Goal: Transaction & Acquisition: Obtain resource

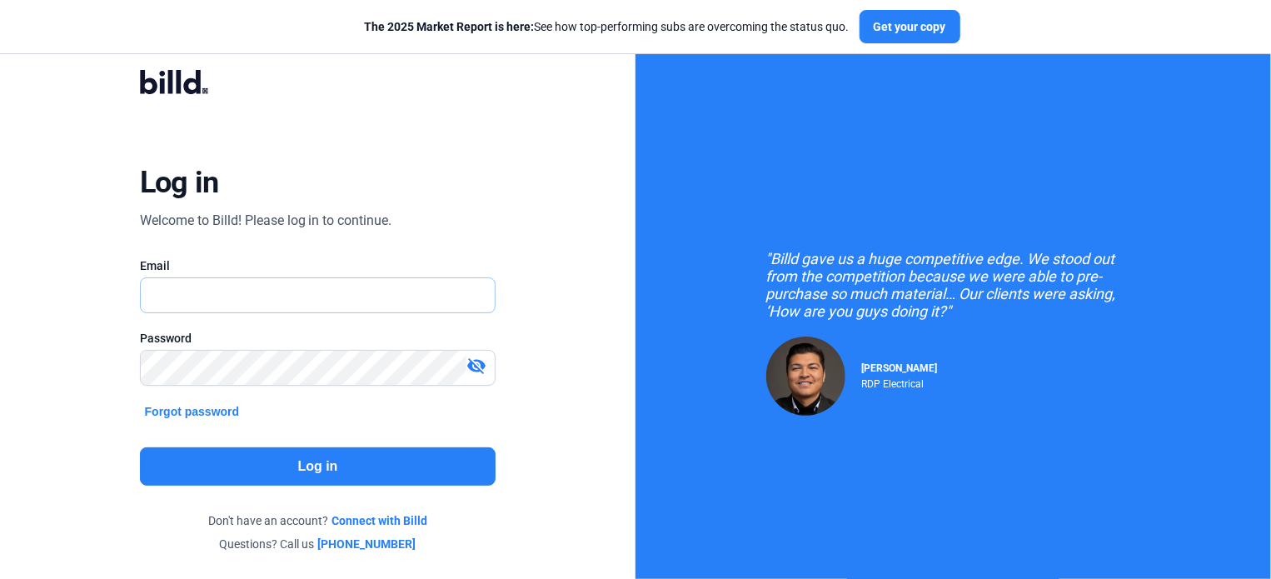
drag, startPoint x: 0, startPoint y: 0, endPoint x: 249, endPoint y: 292, distance: 384.1
click at [249, 292] on input "text" at bounding box center [309, 295] width 337 height 34
type input "[EMAIL_ADDRESS][DOMAIN_NAME]"
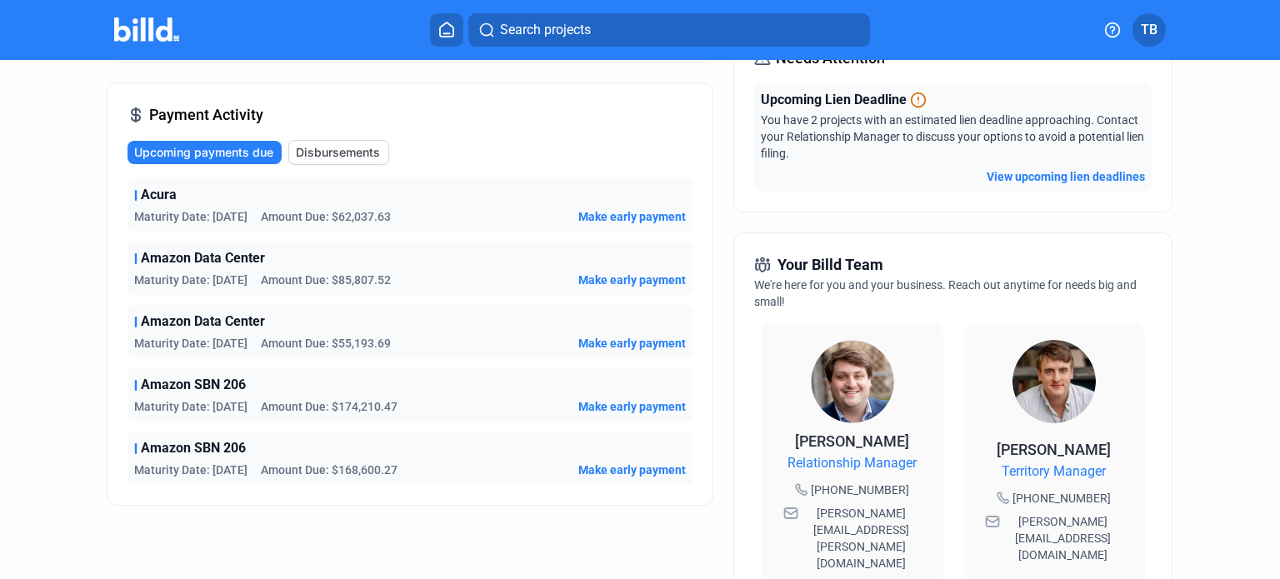
scroll to position [83, 0]
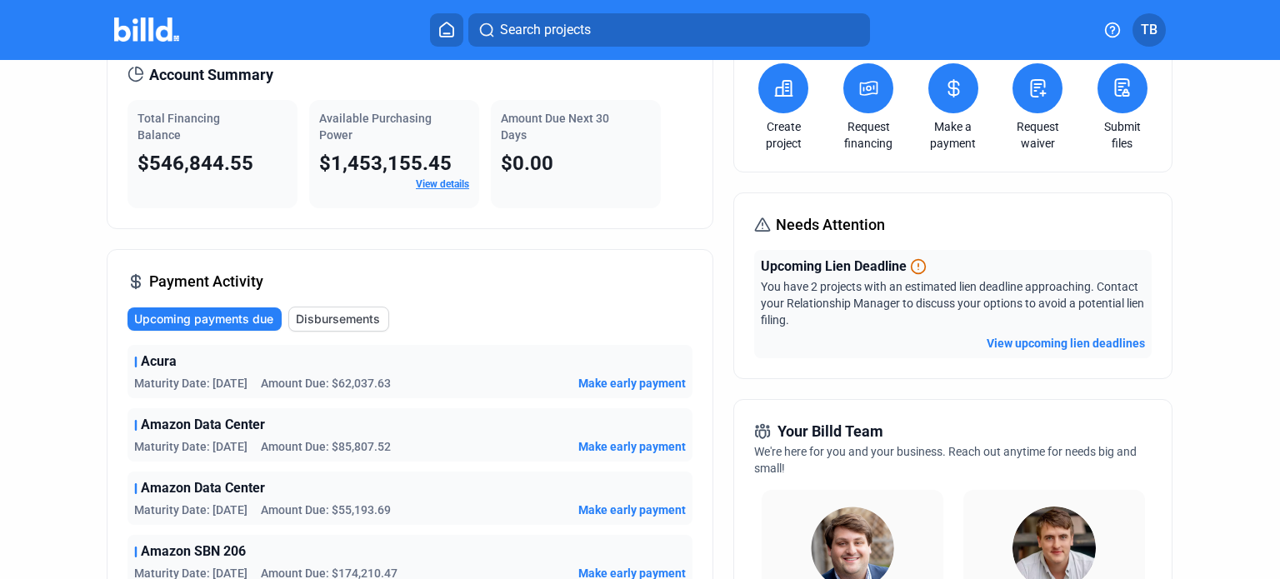
click at [1045, 342] on button "View upcoming lien deadlines" at bounding box center [1065, 343] width 158 height 17
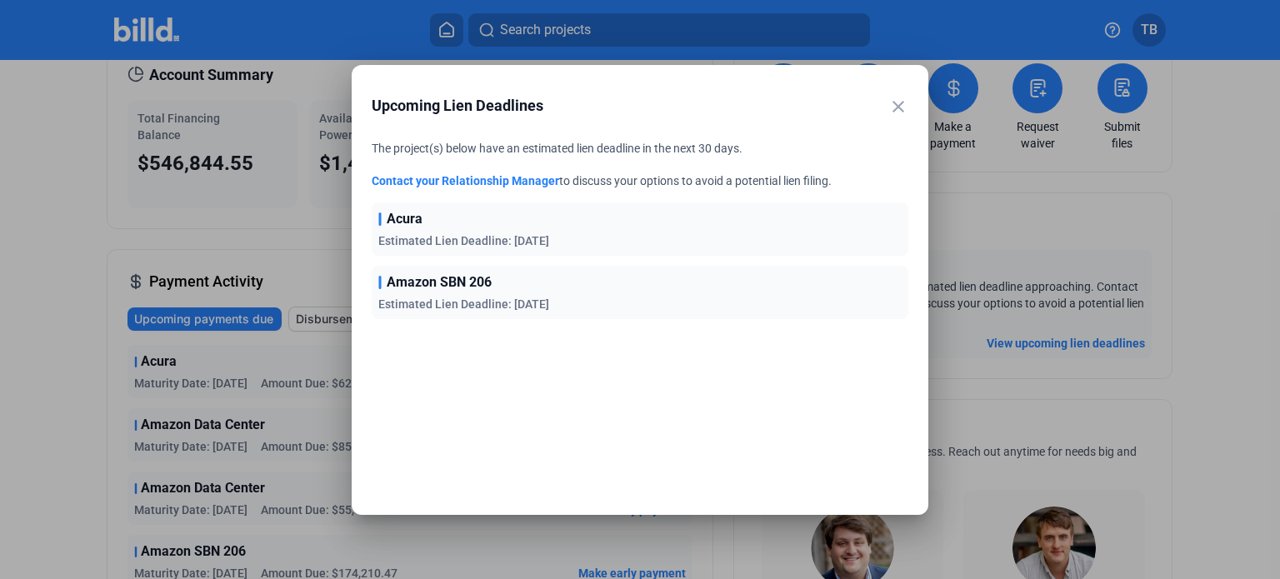
click at [904, 103] on mat-icon "close" at bounding box center [898, 107] width 20 height 20
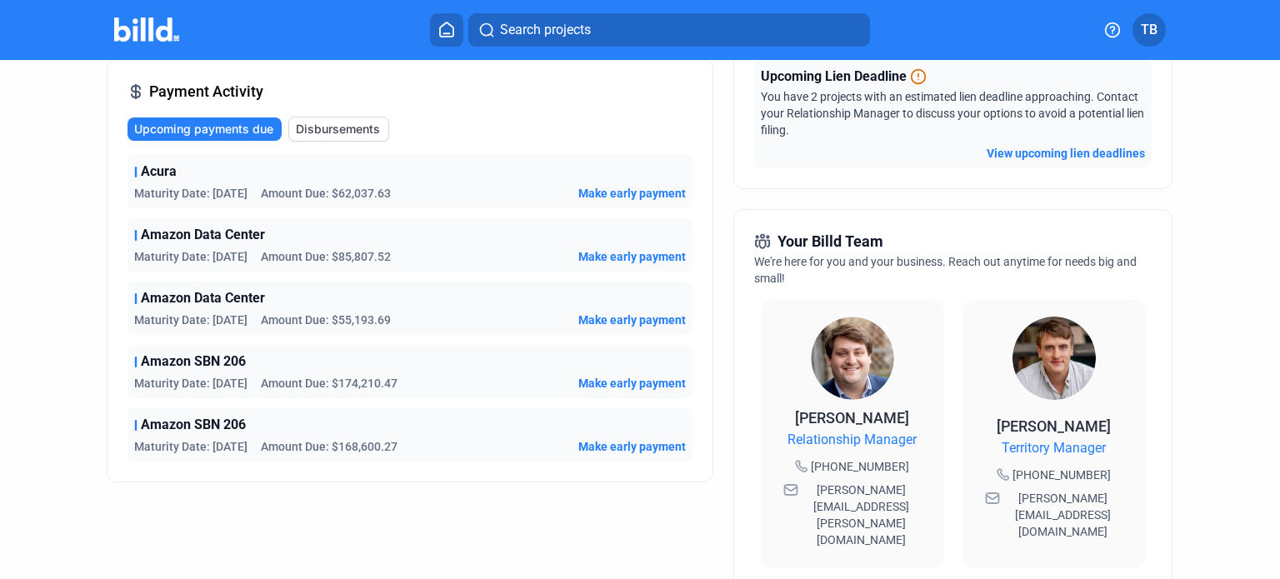
scroll to position [0, 0]
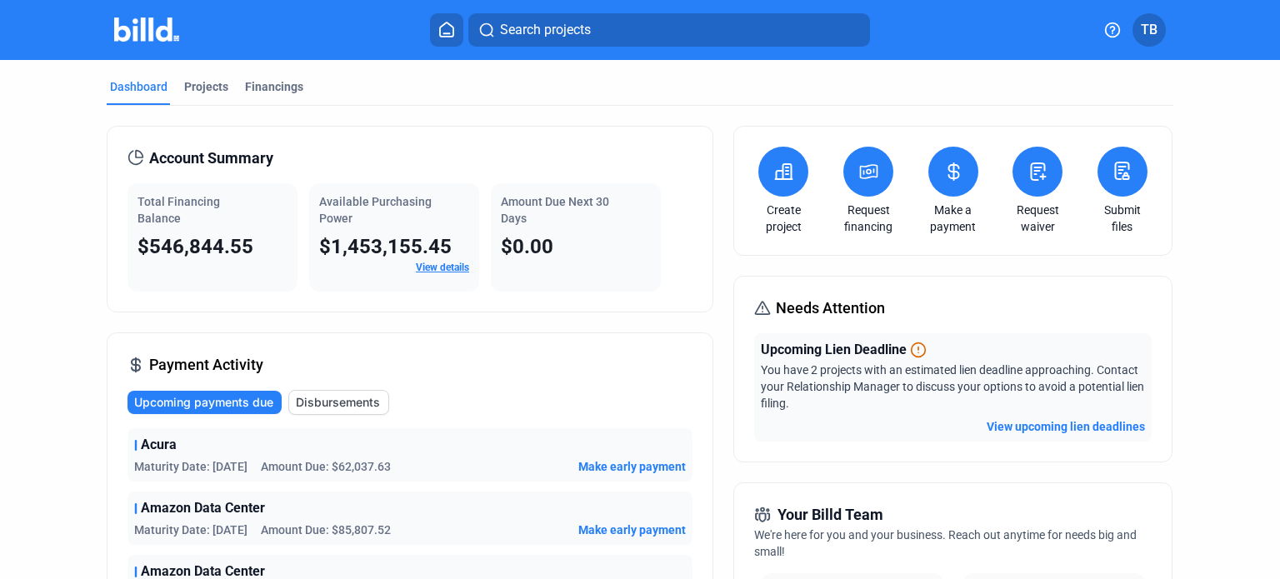
click at [429, 268] on link "View details" at bounding box center [442, 268] width 53 height 12
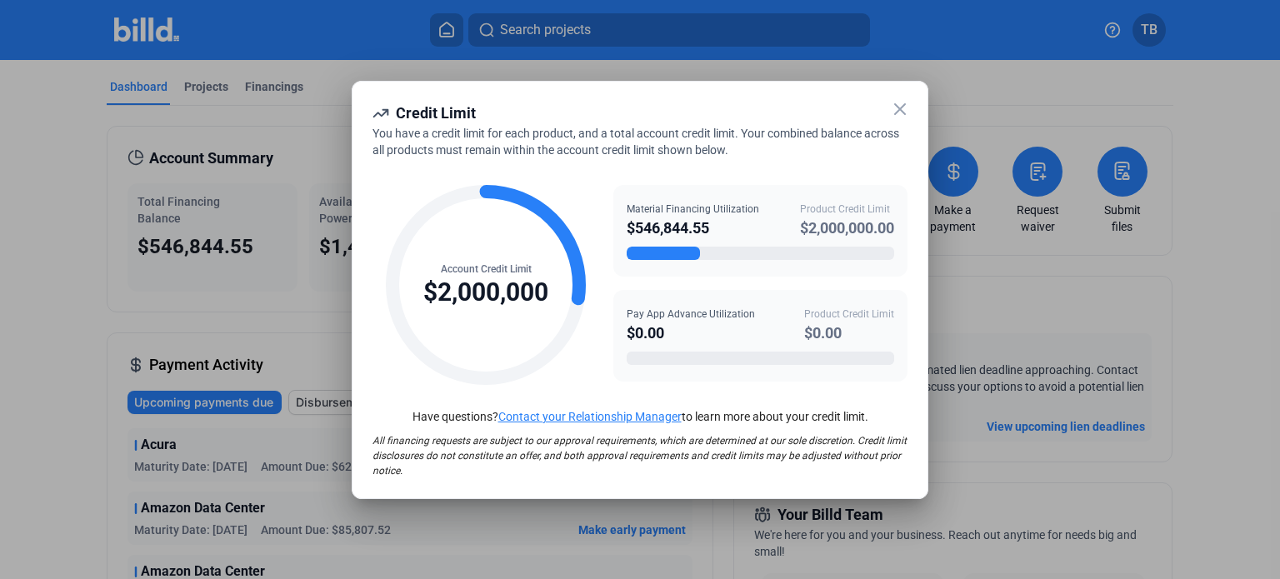
click at [900, 109] on icon at bounding box center [900, 109] width 10 height 10
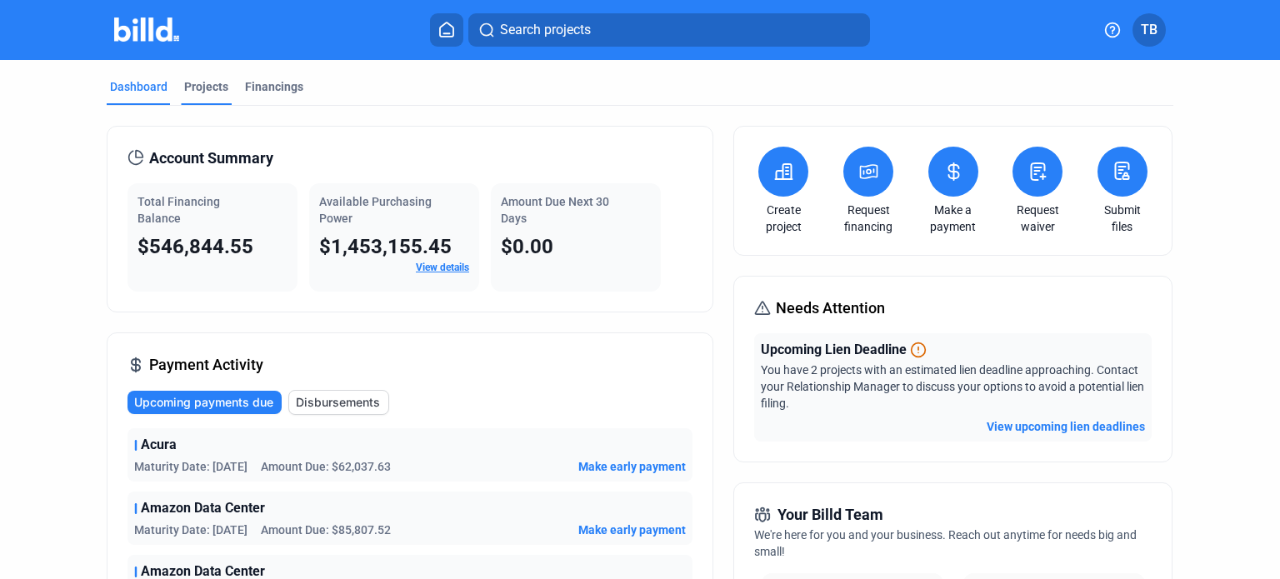
click at [202, 86] on div "Projects" at bounding box center [206, 86] width 44 height 17
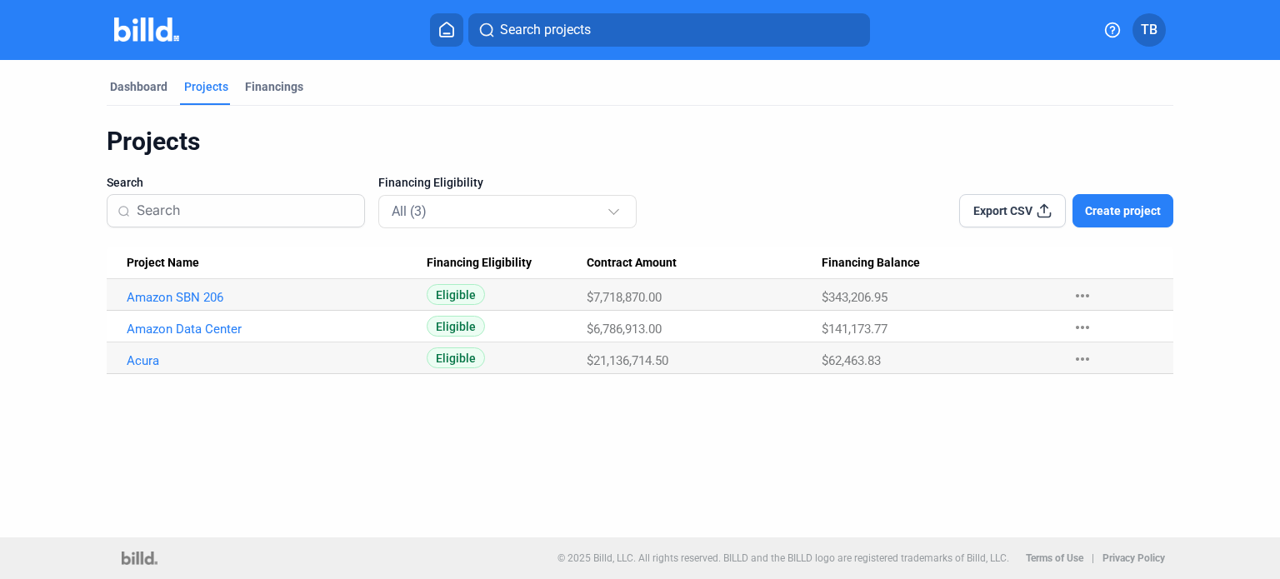
click at [1081, 296] on mat-icon "more_horiz" at bounding box center [1082, 296] width 20 height 20
click at [776, 122] on div at bounding box center [640, 289] width 1280 height 579
click at [200, 292] on link "Amazon SBN 206" at bounding box center [271, 297] width 289 height 15
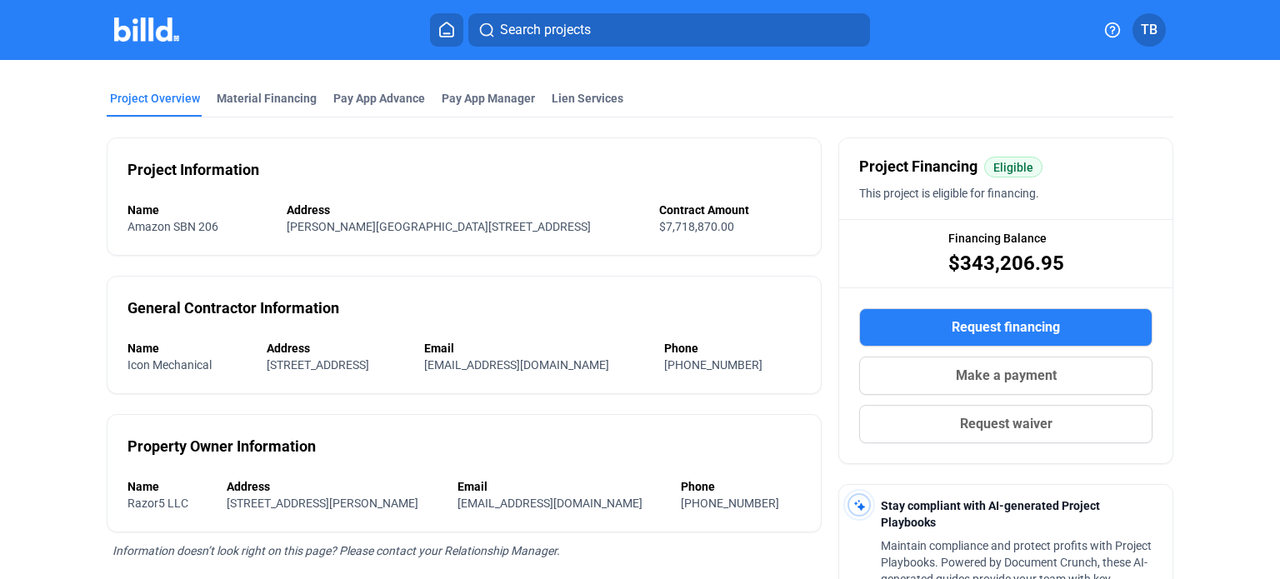
scroll to position [83, 0]
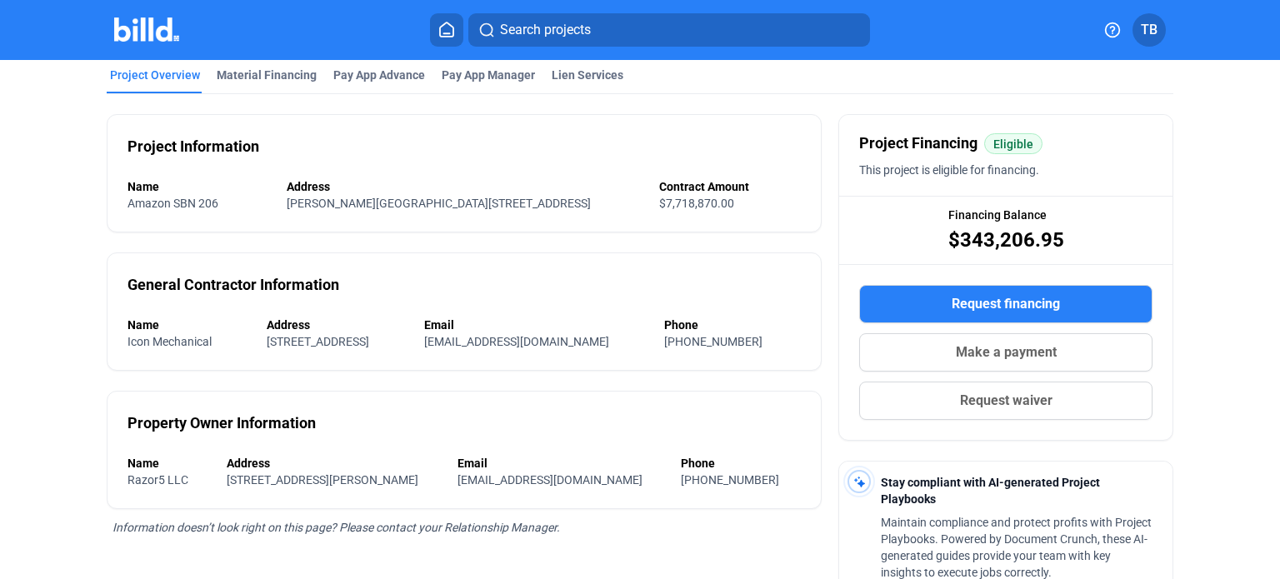
click at [1031, 298] on span "Request financing" at bounding box center [1005, 304] width 108 height 20
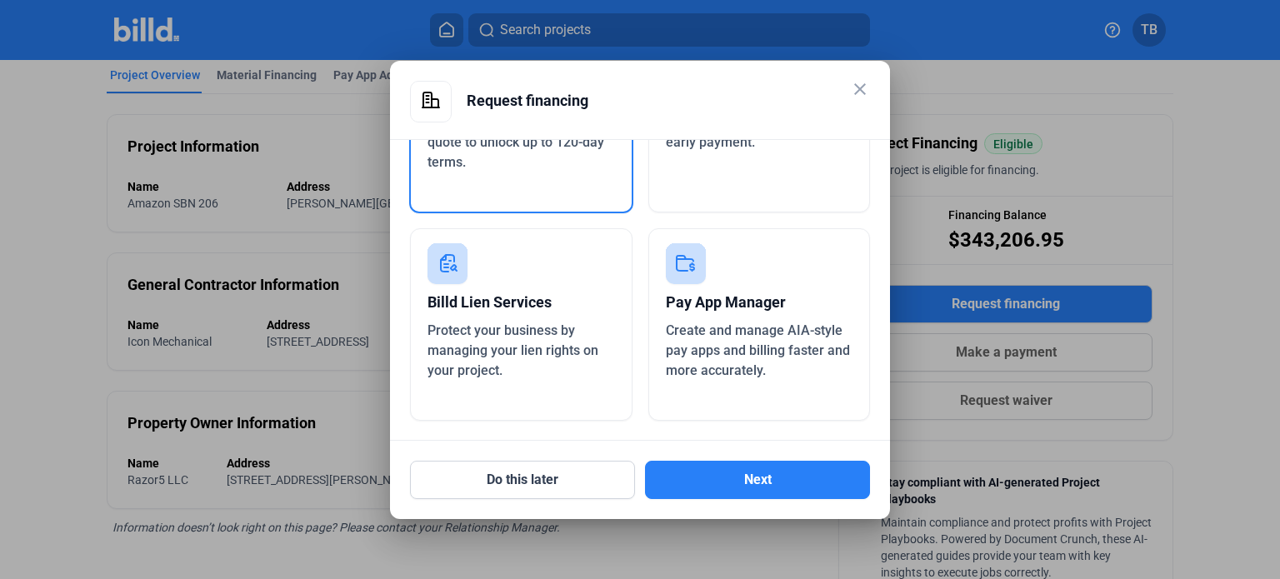
scroll to position [0, 0]
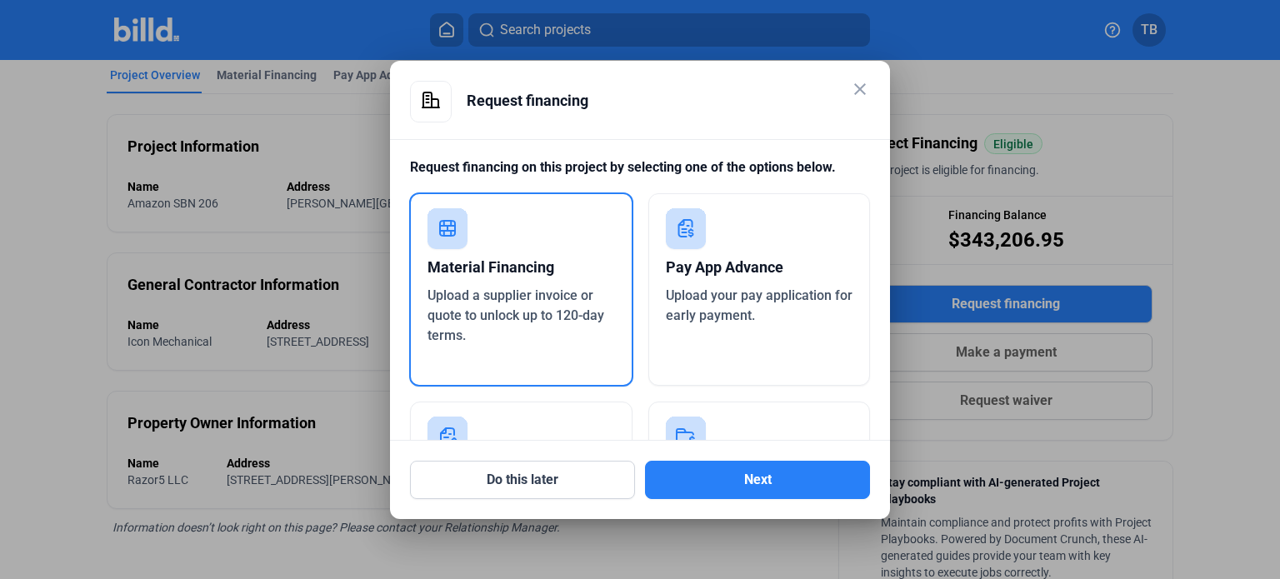
click at [509, 276] on div "Material Financing" at bounding box center [520, 267] width 187 height 37
click at [756, 479] on button "Next" at bounding box center [757, 480] width 225 height 38
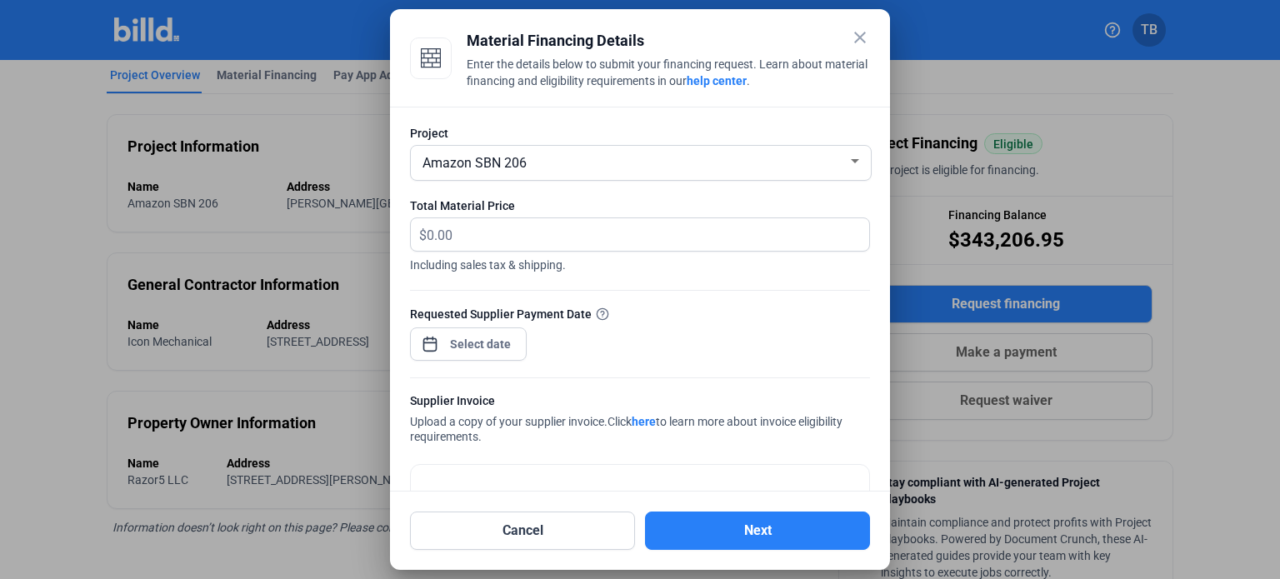
click at [504, 170] on span "Amazon SBN 206" at bounding box center [474, 163] width 104 height 16
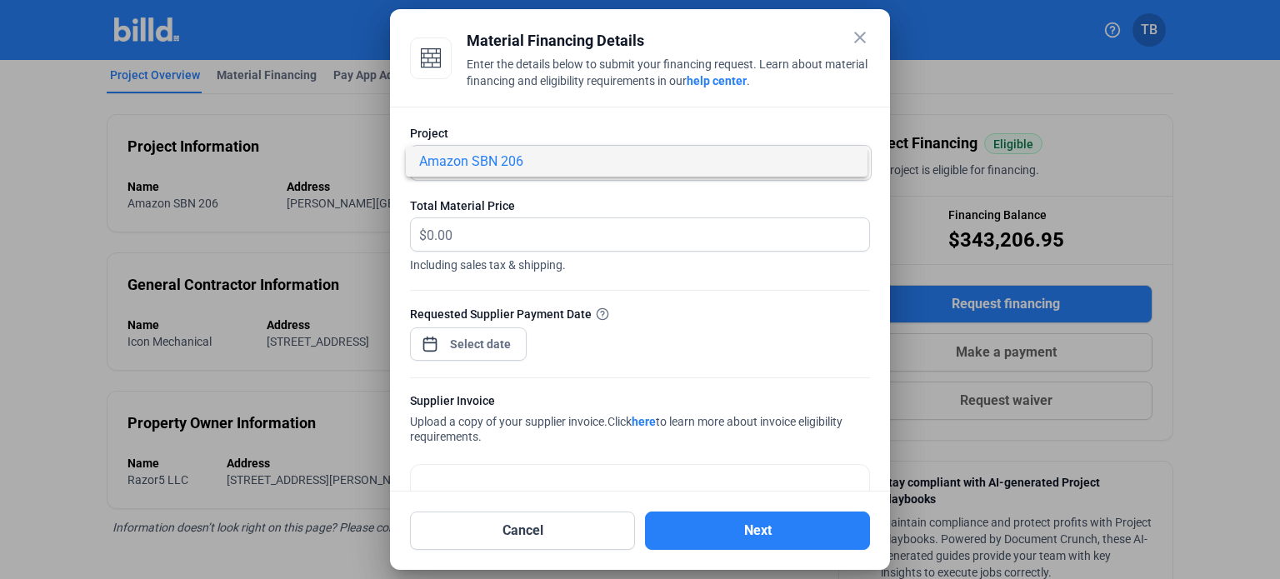
click at [857, 37] on div at bounding box center [640, 289] width 1280 height 579
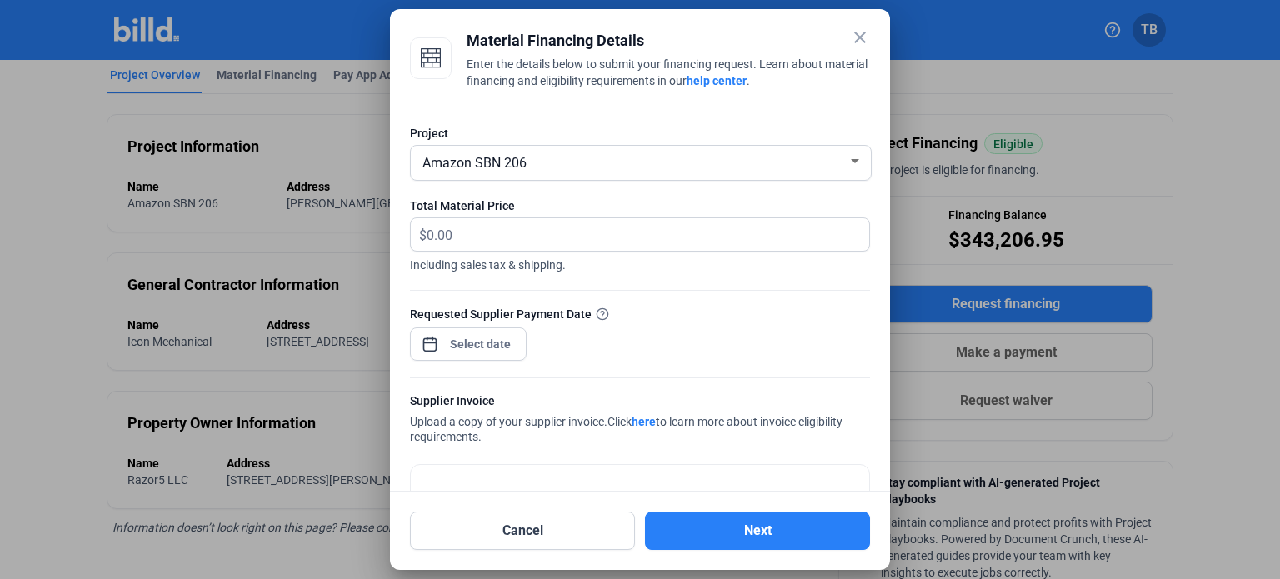
click at [861, 35] on mat-icon "close" at bounding box center [860, 37] width 20 height 20
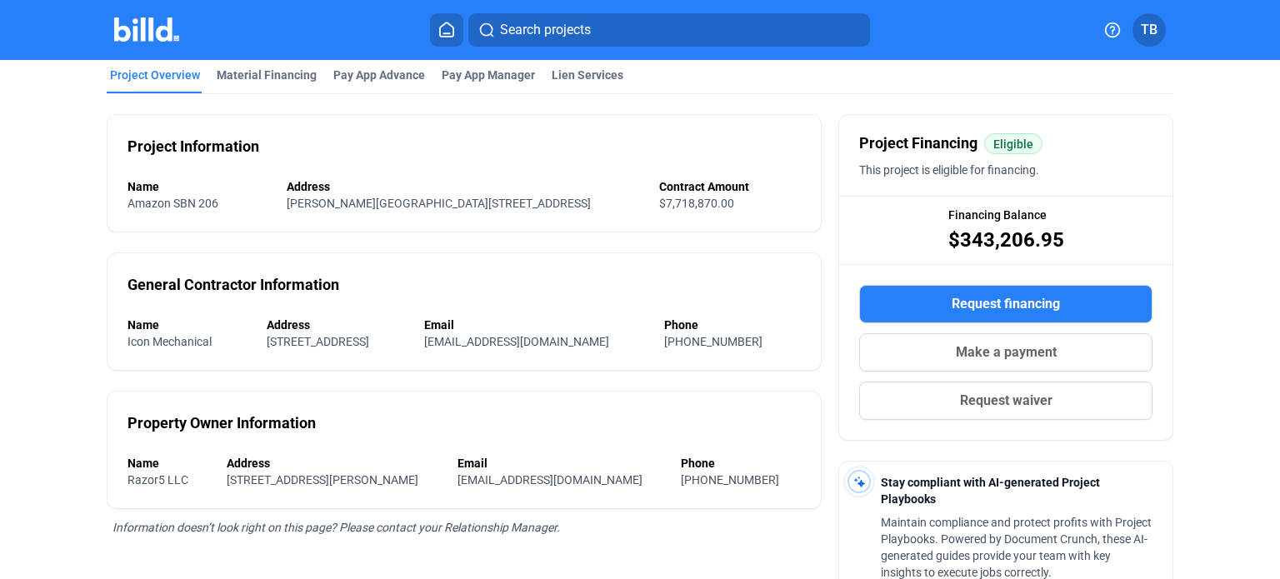
click at [140, 27] on img at bounding box center [147, 29] width 66 height 24
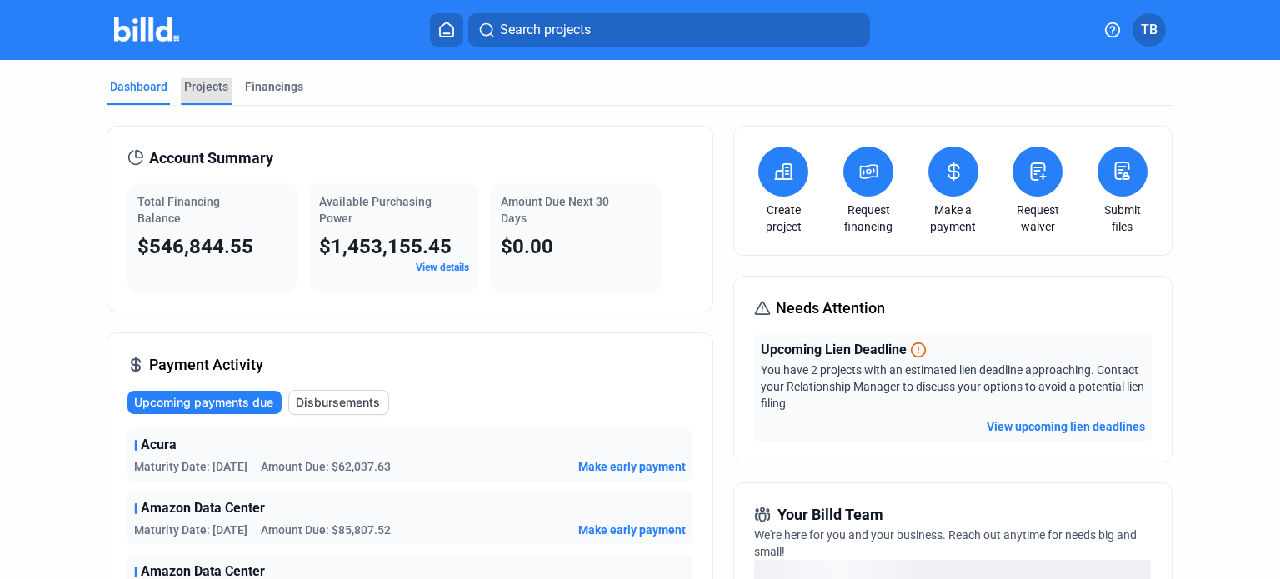
click at [190, 92] on div "Projects" at bounding box center [206, 86] width 44 height 17
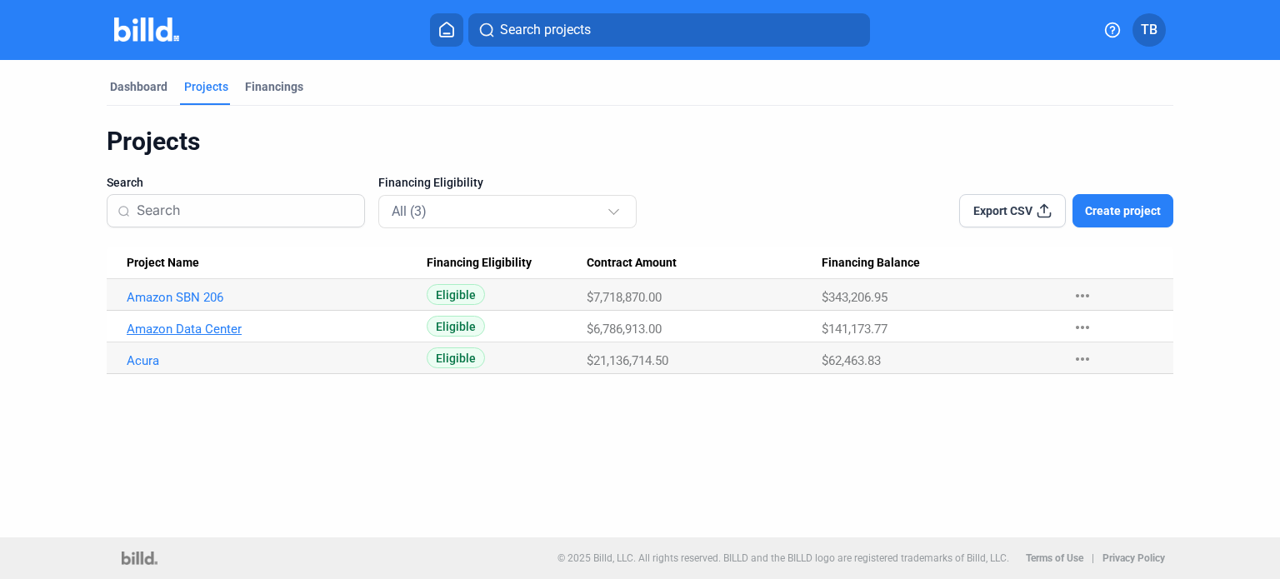
click at [192, 305] on link "Amazon Data Center" at bounding box center [271, 297] width 289 height 15
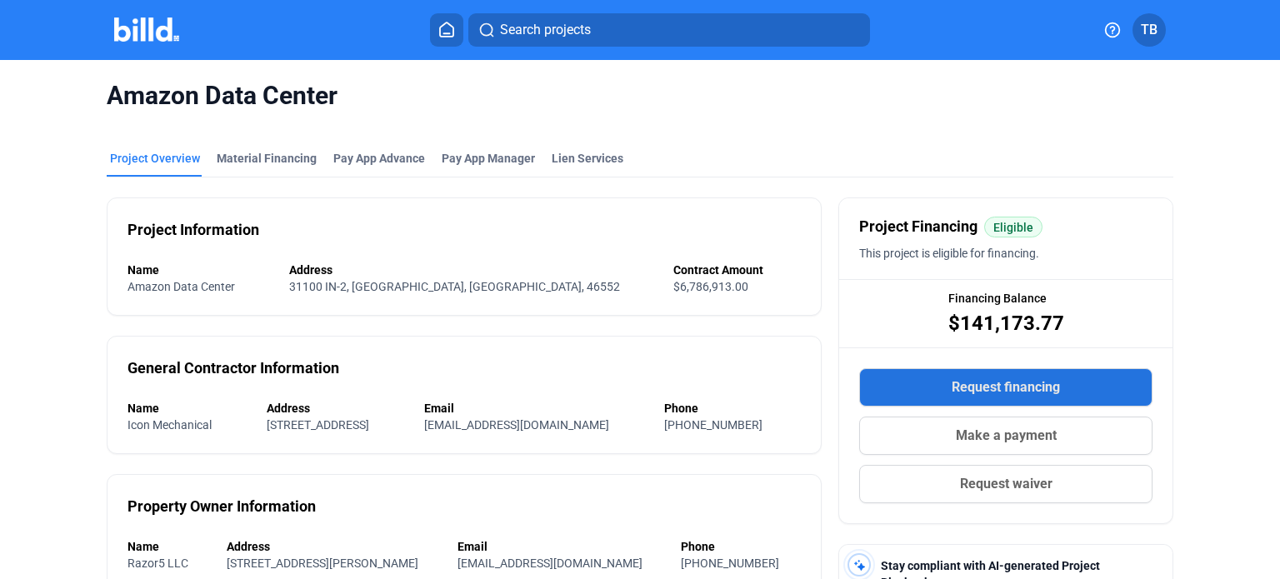
click at [958, 382] on span "Request financing" at bounding box center [1005, 387] width 108 height 20
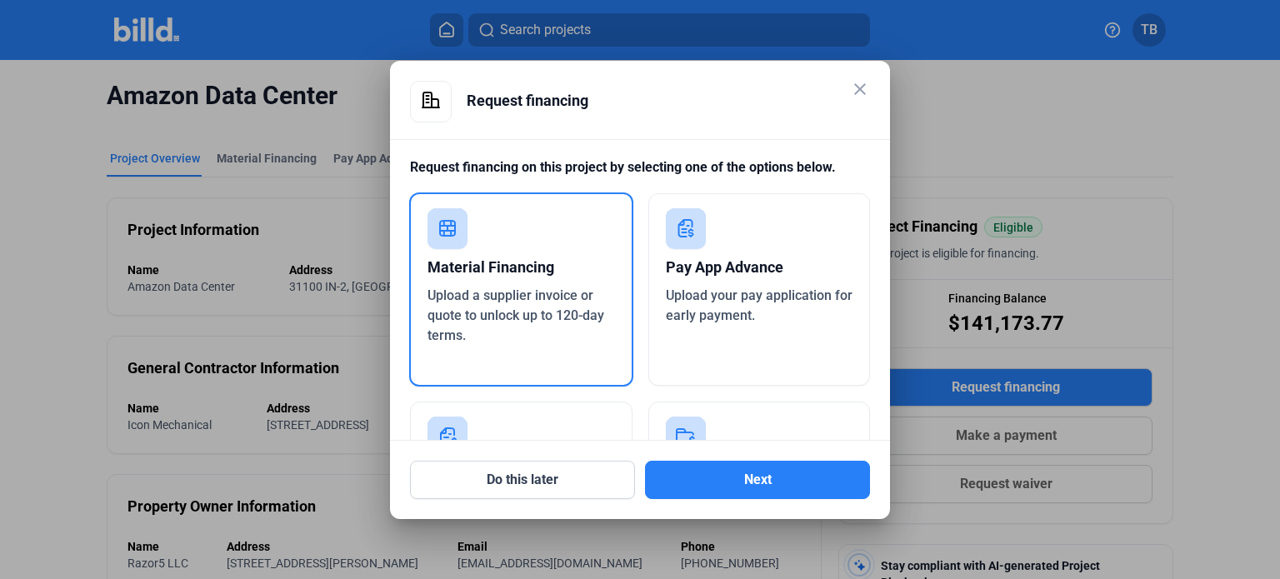
click at [449, 262] on div "Material Financing" at bounding box center [520, 267] width 187 height 37
click at [750, 469] on button "Next" at bounding box center [757, 480] width 225 height 38
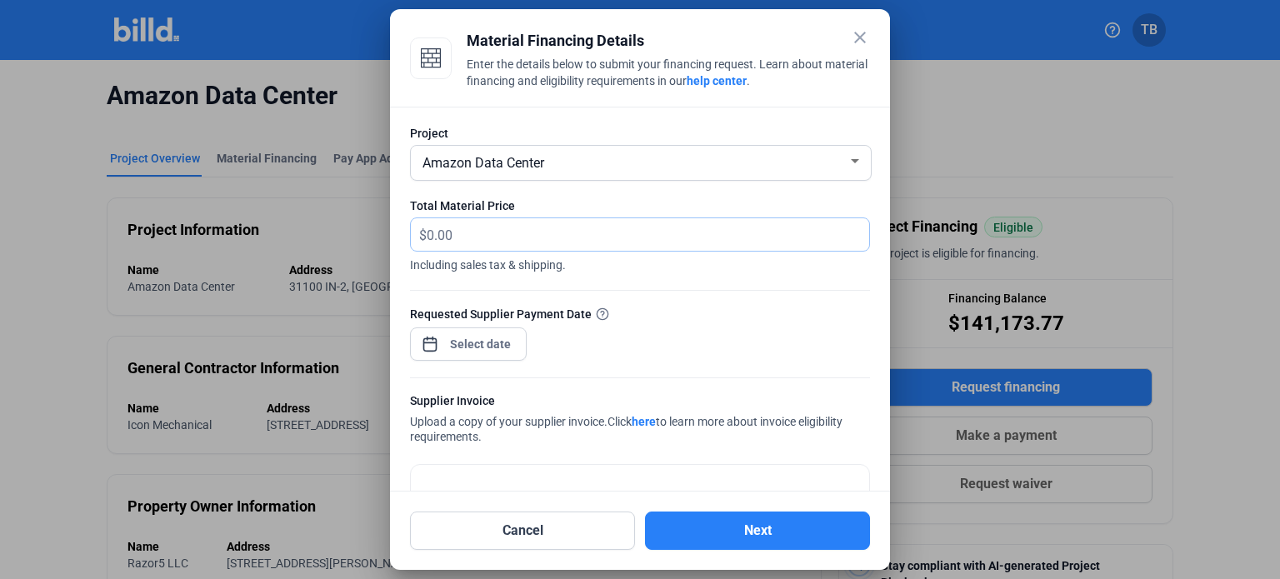
drag, startPoint x: 460, startPoint y: 242, endPoint x: 342, endPoint y: 242, distance: 117.5
click at [342, 242] on div "close Material Financing Details Enter the details below to submit your financi…" at bounding box center [640, 289] width 1280 height 579
type input "122,945.54"
click at [447, 341] on div "close Material Financing Details Enter the details below to submit your financi…" at bounding box center [640, 289] width 1280 height 579
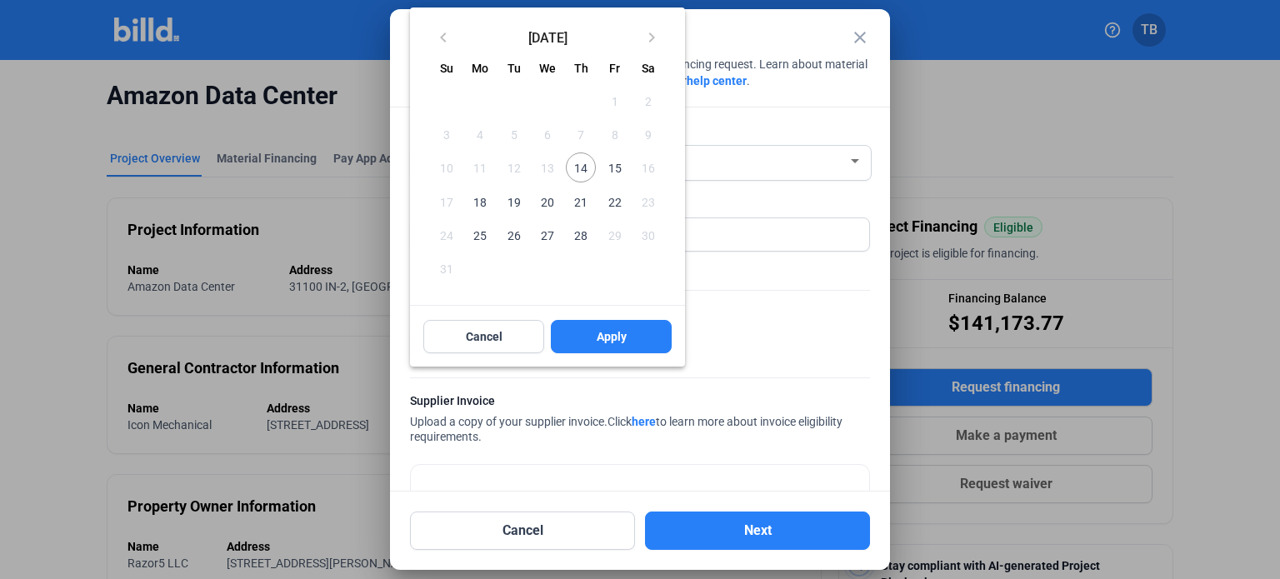
click at [614, 162] on span "15" at bounding box center [614, 167] width 30 height 30
click at [593, 322] on button "Apply" at bounding box center [611, 336] width 121 height 33
type input "Aug 15, 2025"
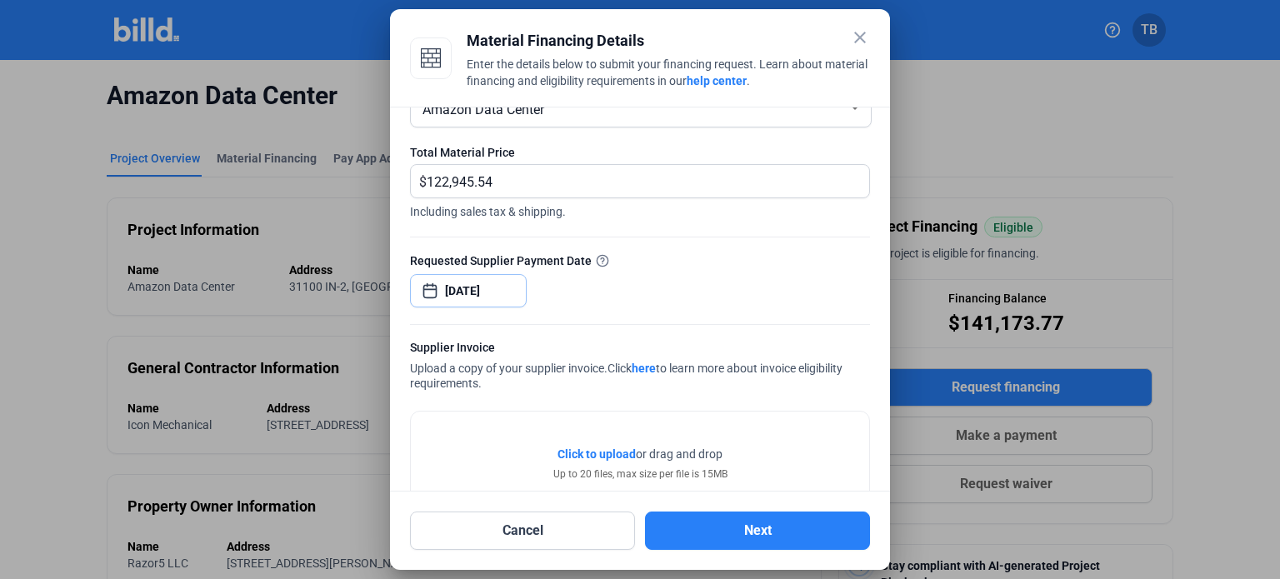
scroll to position [105, 0]
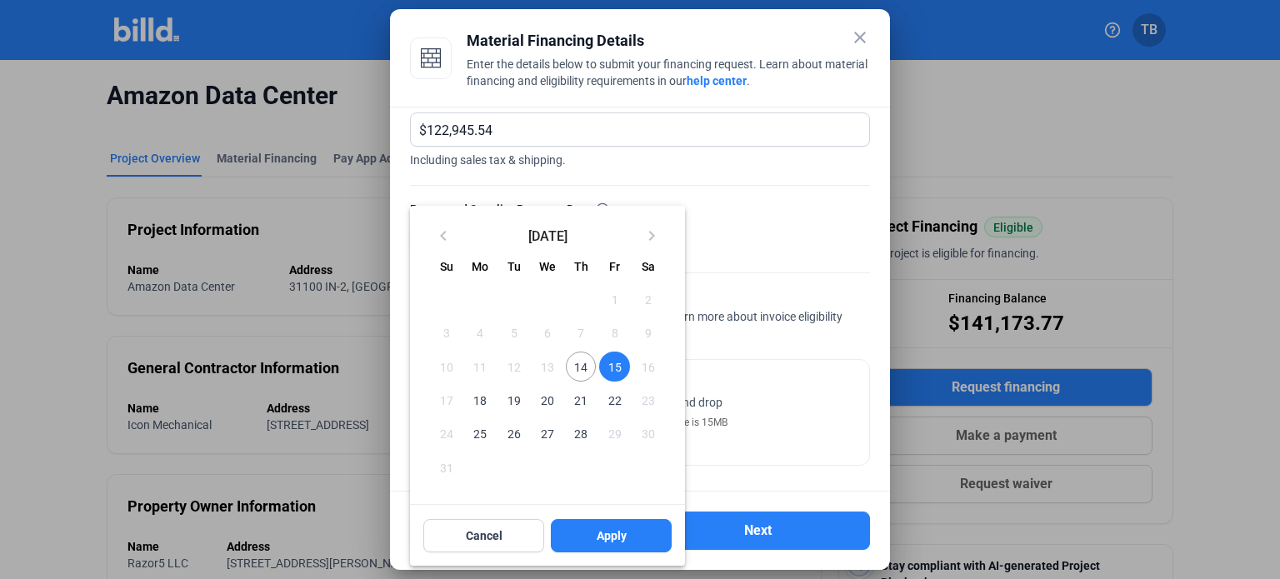
click at [733, 173] on div at bounding box center [640, 289] width 1280 height 579
click at [607, 536] on div "keyboard_arrow_left August 2025 keyboard_arrow_right Sunday Su Monday Mo Tuesda…" at bounding box center [547, 386] width 275 height 360
drag, startPoint x: 535, startPoint y: 222, endPoint x: 595, endPoint y: 196, distance: 65.6
click at [595, 196] on div "close Material Financing Details Enter the details below to submit your financi…" at bounding box center [640, 289] width 1280 height 579
click at [475, 536] on div "keyboard_arrow_left August 2025 keyboard_arrow_right Sunday Su Monday Mo Tuesda…" at bounding box center [547, 386] width 275 height 360
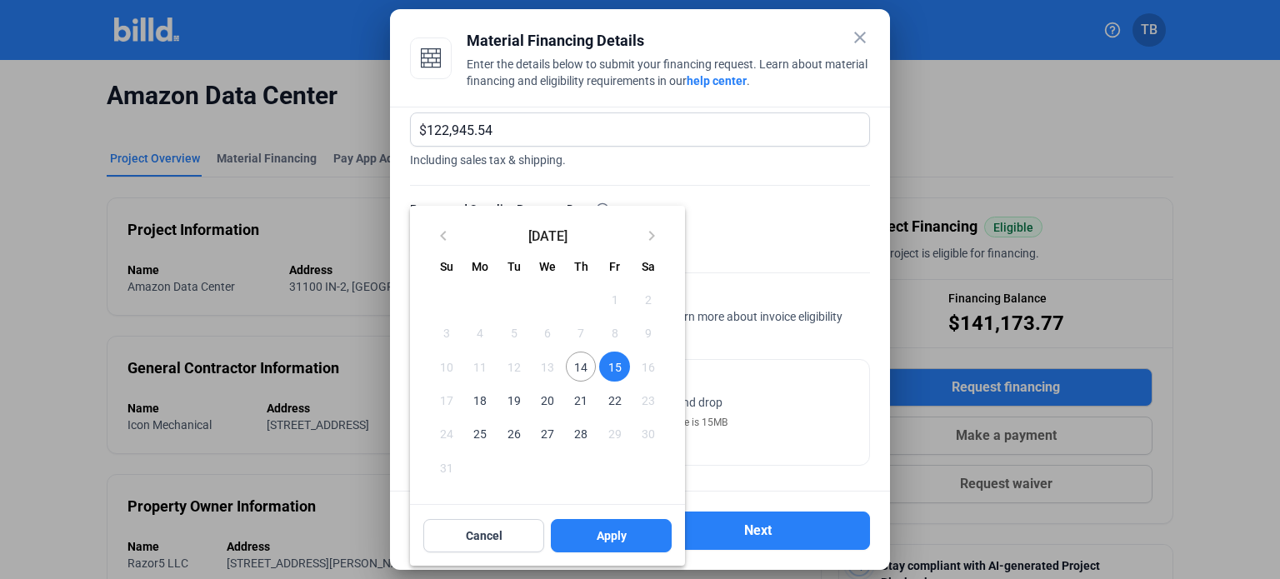
click at [697, 206] on div at bounding box center [640, 289] width 1280 height 579
drag, startPoint x: 550, startPoint y: 14, endPoint x: 623, endPoint y: 17, distance: 73.4
click at [623, 16] on div at bounding box center [640, 289] width 1280 height 579
drag, startPoint x: 634, startPoint y: 242, endPoint x: 683, endPoint y: 262, distance: 52.8
click at [683, 262] on mat-calendar "keyboard_arrow_left August 2025 keyboard_arrow_right Sunday Su Monday Mo Tuesda…" at bounding box center [547, 355] width 275 height 298
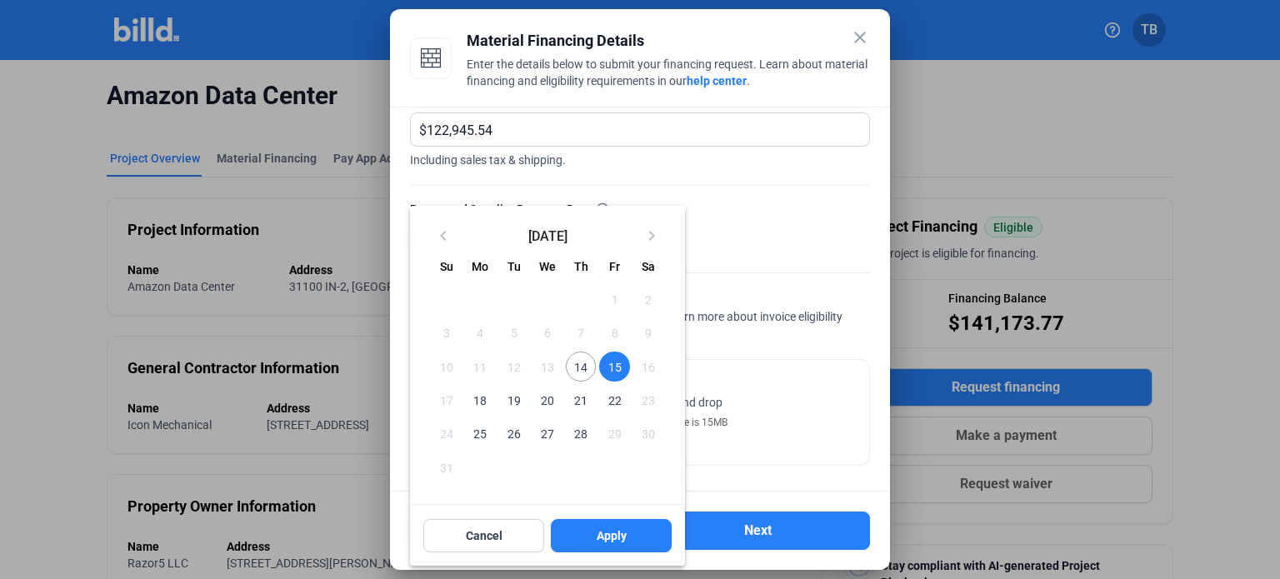
click at [657, 284] on span "2" at bounding box center [648, 299] width 30 height 30
click at [612, 418] on span "29" at bounding box center [614, 433] width 30 height 30
click at [564, 417] on button "28" at bounding box center [580, 433] width 33 height 33
click at [539, 403] on table "Sunday Su Monday Mo Tuesday Tu Wednesday We Thursday Th Friday Fr Saturday Sa A…" at bounding box center [547, 372] width 235 height 224
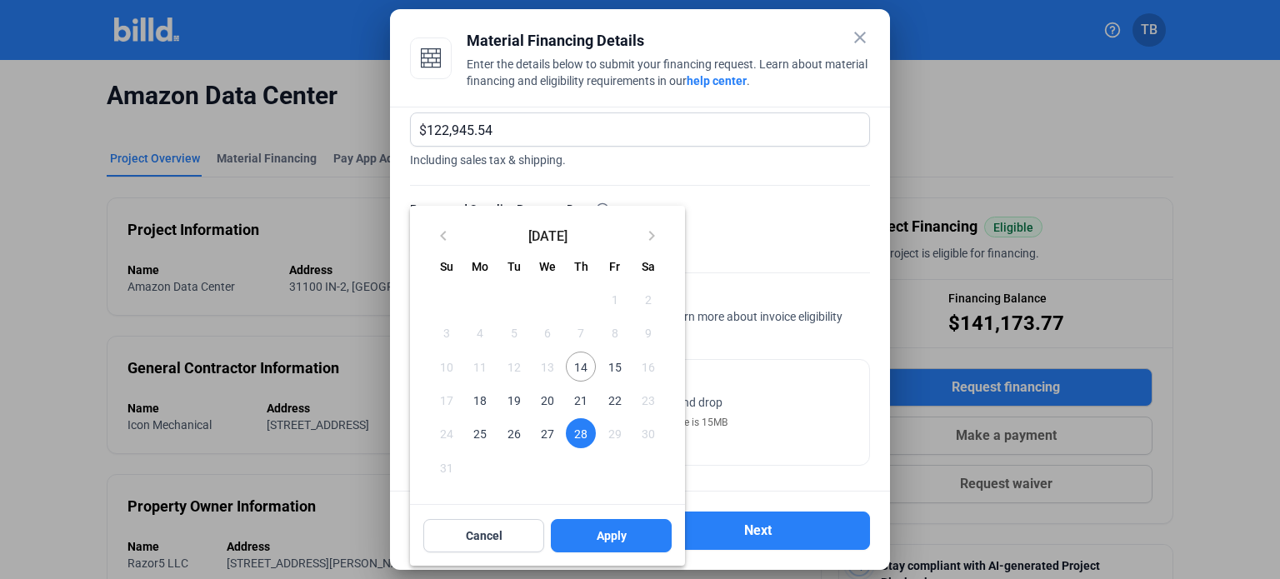
click at [550, 418] on span "27" at bounding box center [547, 433] width 30 height 30
click at [616, 544] on div "keyboard_arrow_left August 2025 keyboard_arrow_right Sunday Su Monday Mo Tuesda…" at bounding box center [547, 386] width 275 height 360
click at [507, 530] on div "keyboard_arrow_left August 2025 keyboard_arrow_right Sunday Su Monday Mo Tuesda…" at bounding box center [547, 386] width 275 height 360
click at [856, 39] on div at bounding box center [640, 289] width 1280 height 579
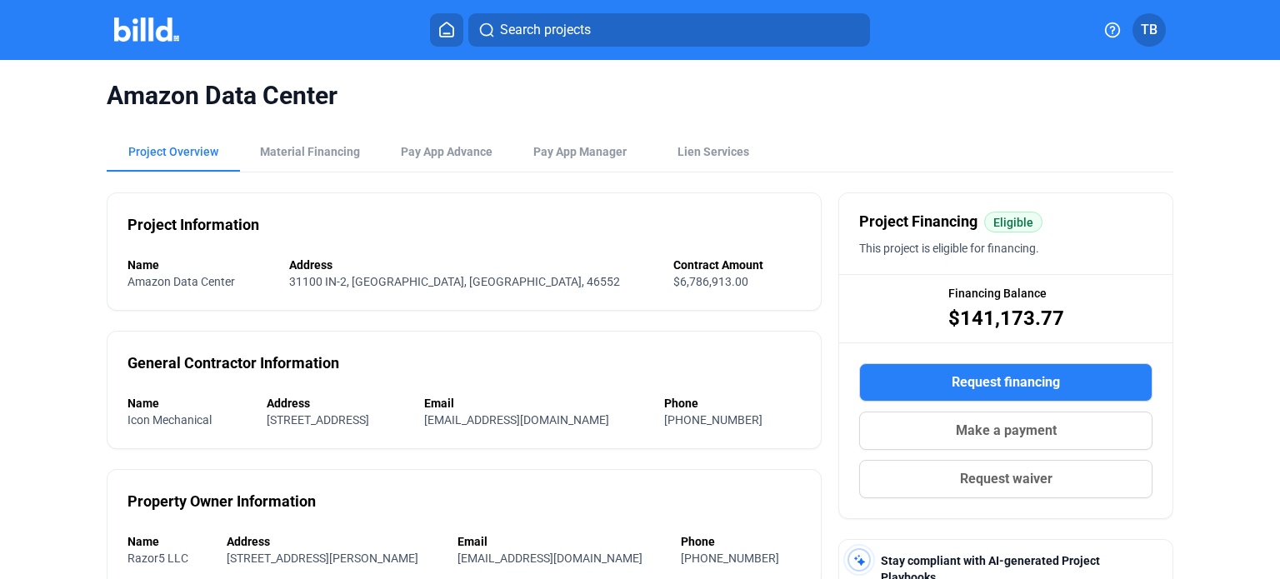
click at [980, 376] on span "Request financing" at bounding box center [1005, 382] width 108 height 20
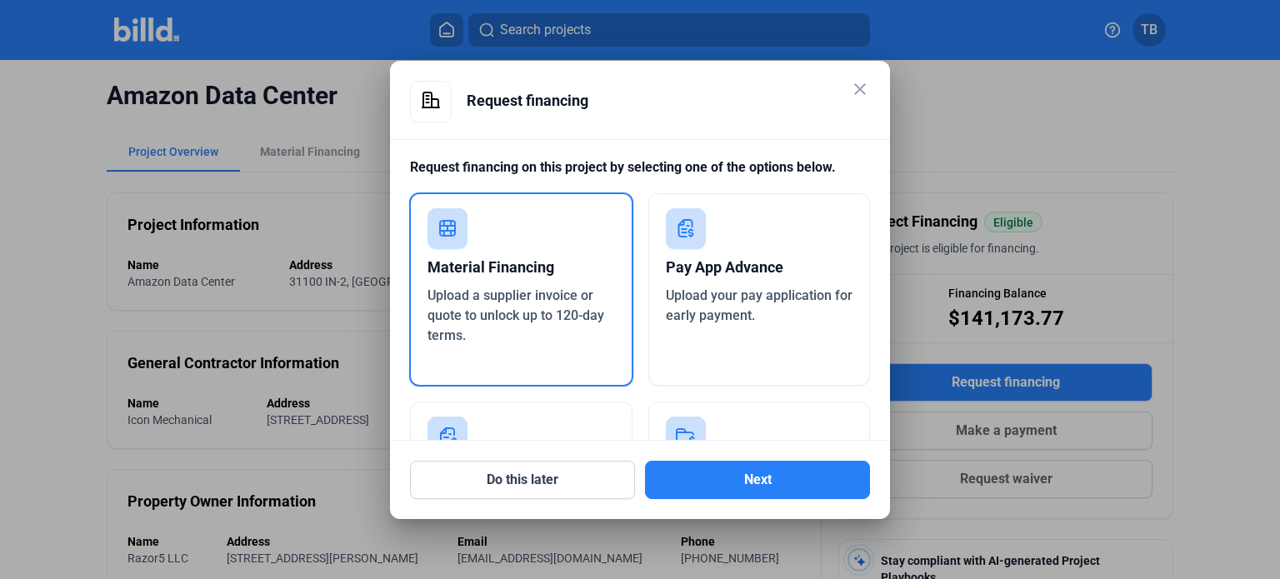
click at [502, 311] on span "Upload a supplier invoice or quote to unlock up to 120-day terms." at bounding box center [515, 315] width 177 height 56
click at [724, 479] on button "Next" at bounding box center [757, 480] width 225 height 38
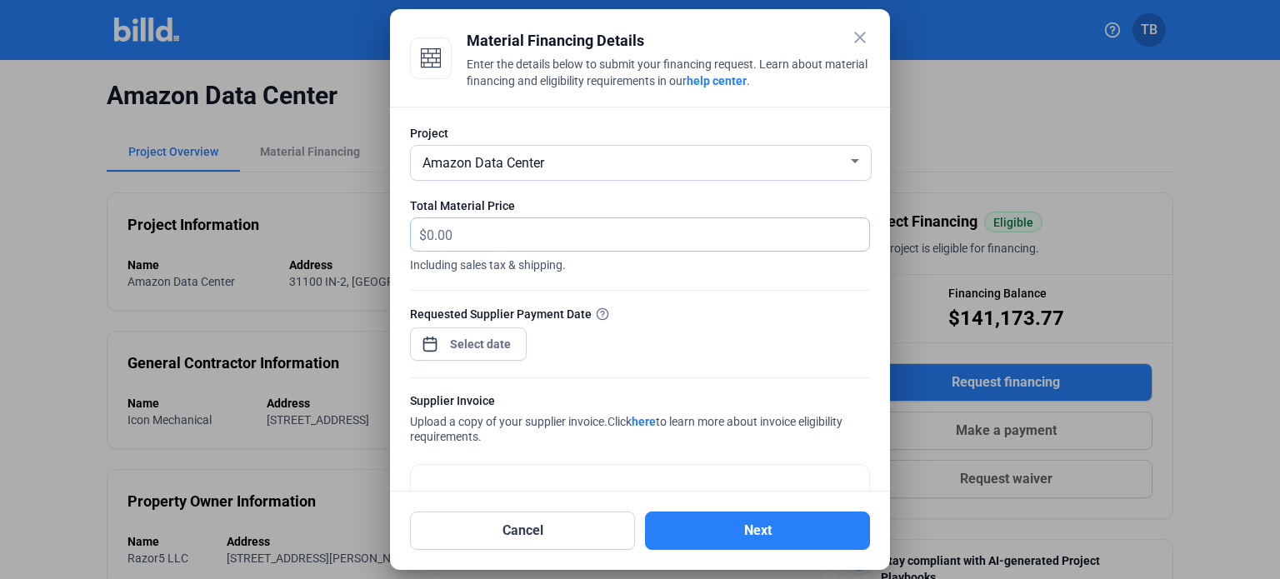
click at [500, 239] on input "text" at bounding box center [638, 234] width 423 height 32
click at [513, 221] on input "text" at bounding box center [648, 234] width 442 height 32
type input "124,899.54"
click at [485, 357] on div at bounding box center [481, 344] width 72 height 30
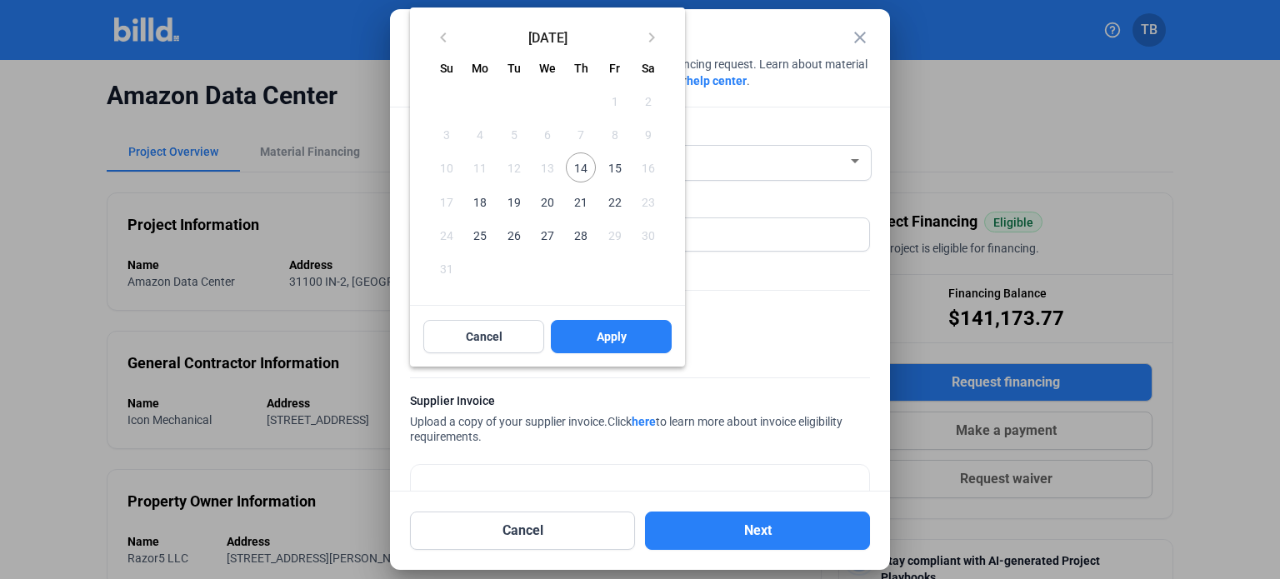
click at [585, 166] on span "14" at bounding box center [581, 167] width 30 height 30
click at [620, 334] on span "Apply" at bounding box center [611, 336] width 30 height 17
type input "[DATE]"
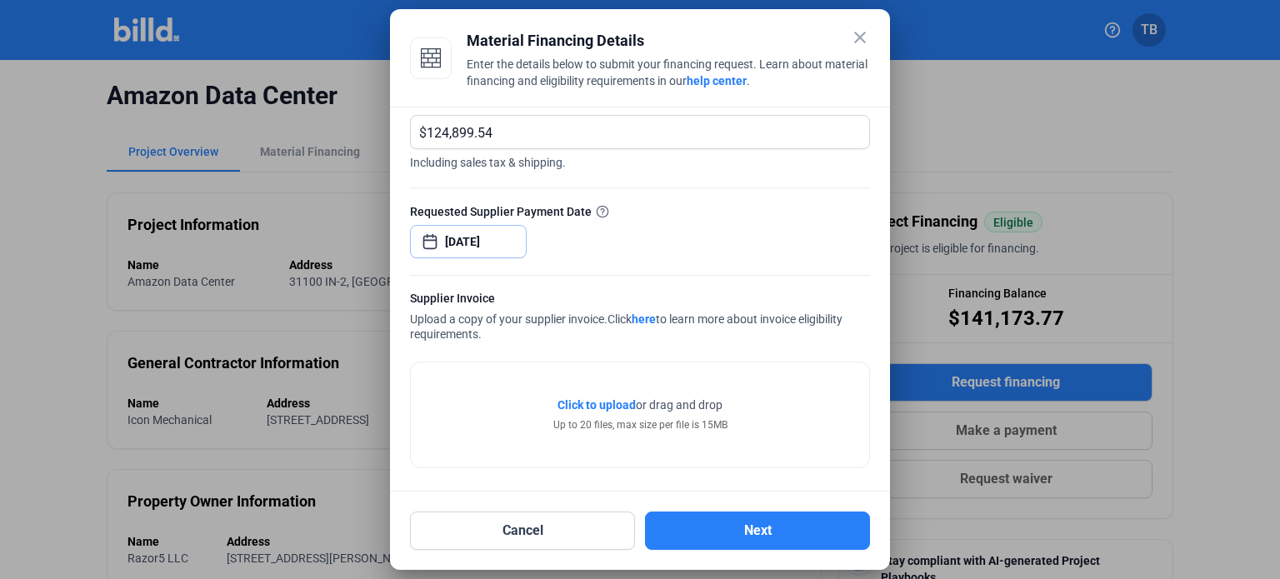
scroll to position [105, 0]
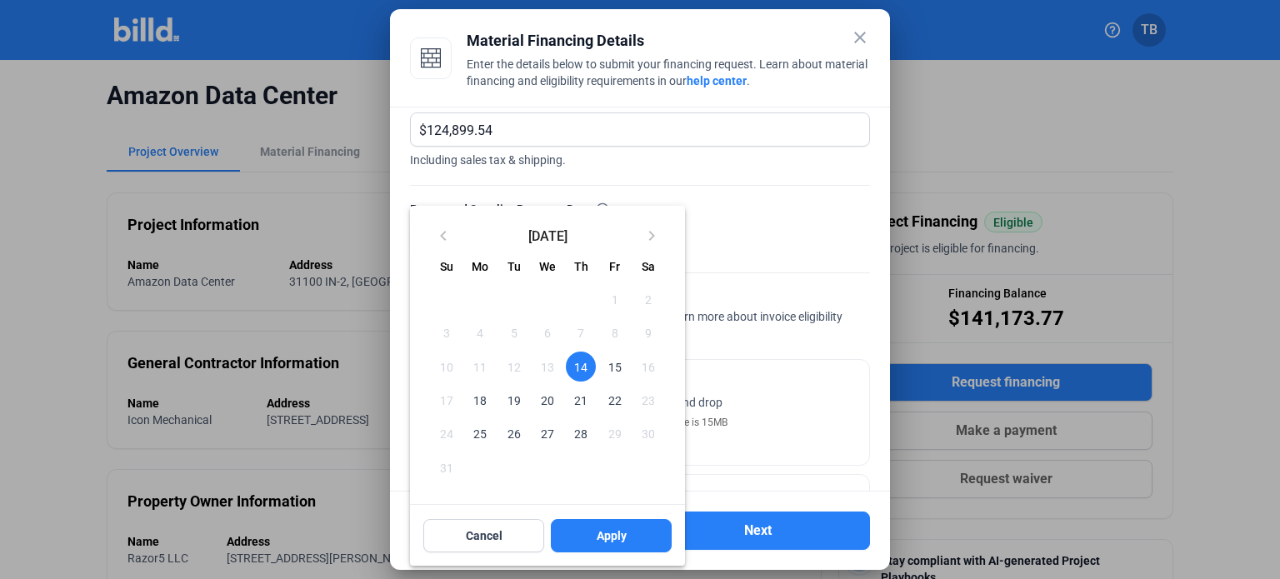
click at [824, 362] on div at bounding box center [640, 289] width 1280 height 579
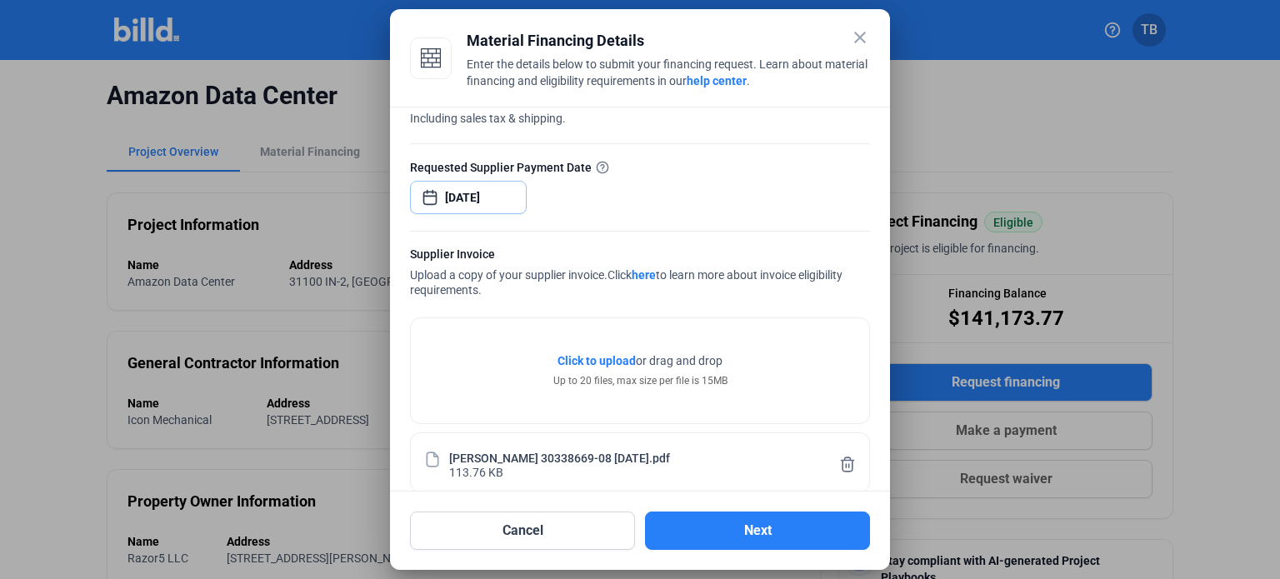
scroll to position [167, 0]
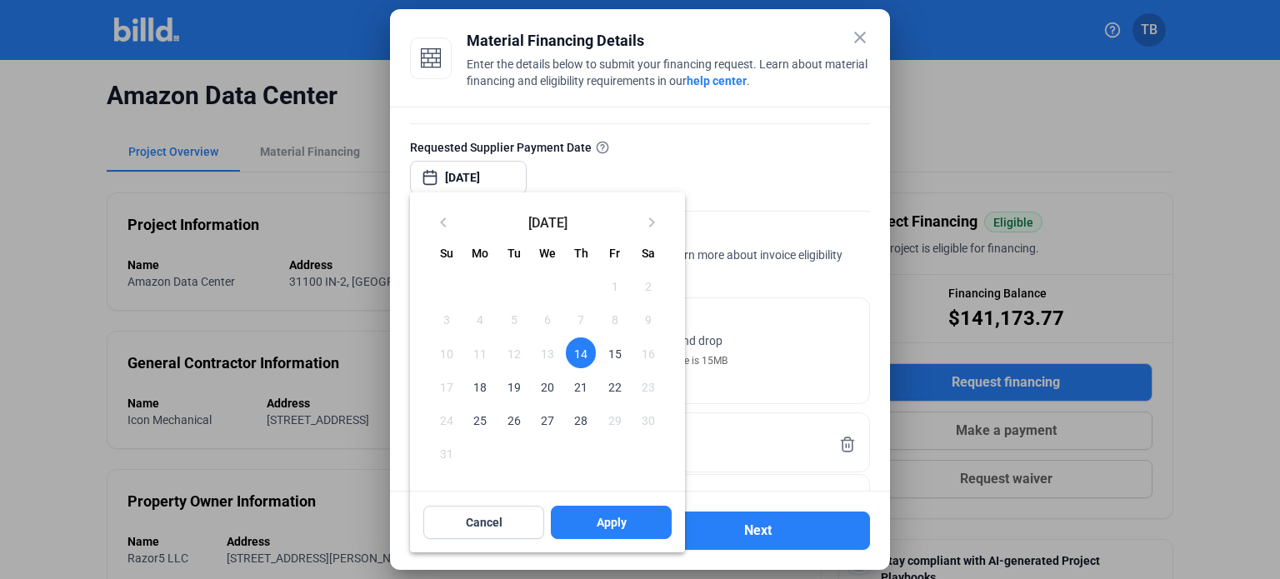
click at [814, 176] on div at bounding box center [640, 289] width 1280 height 579
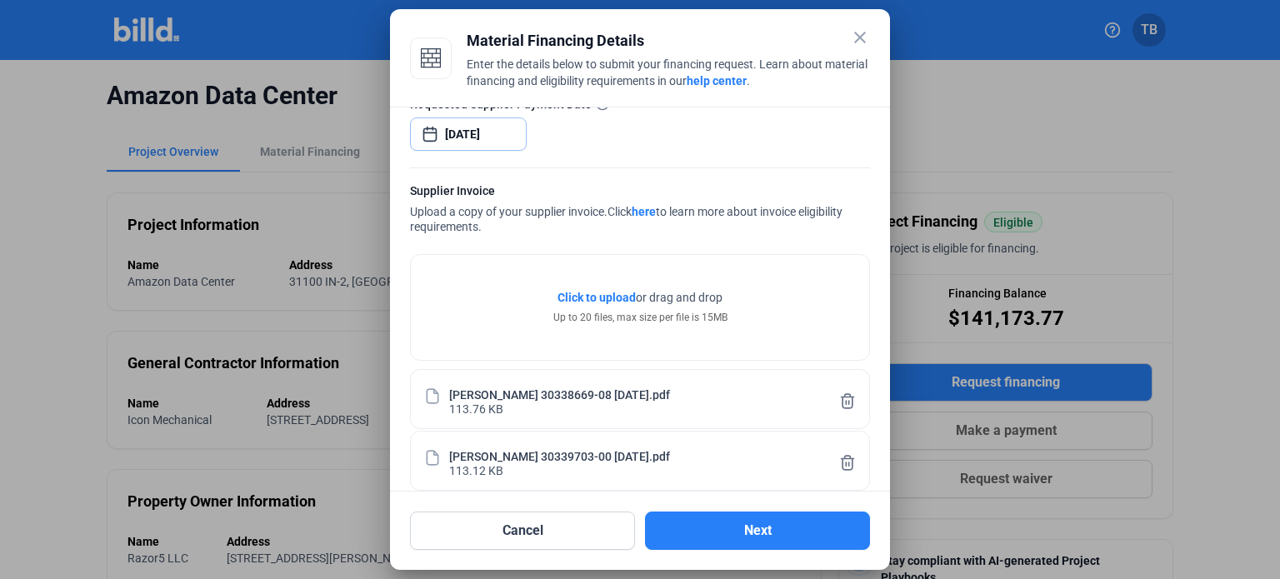
scroll to position [228, 0]
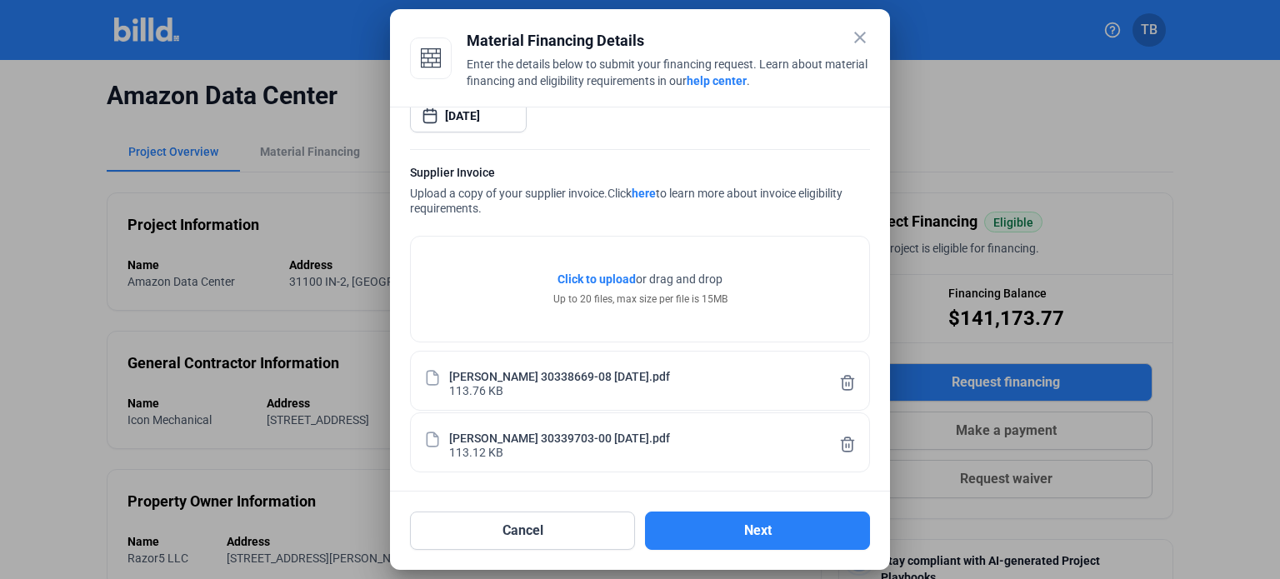
click at [787, 256] on div "Click to upload Tap to upload or drag and drop Up to 20 files, max size per fil…" at bounding box center [640, 289] width 458 height 105
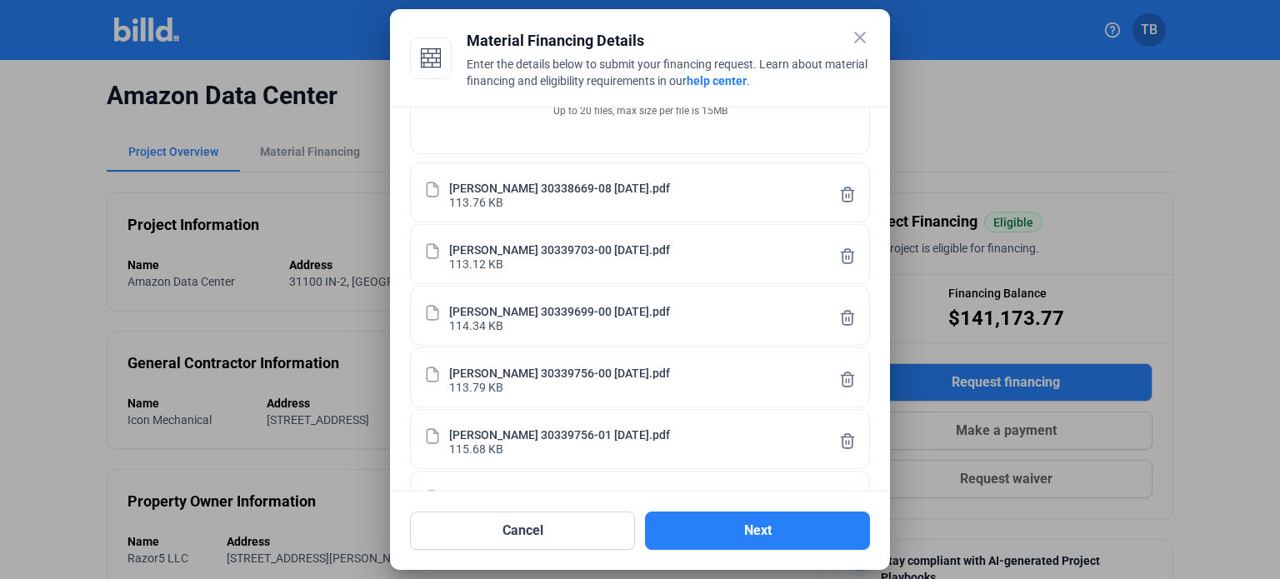
scroll to position [583, 0]
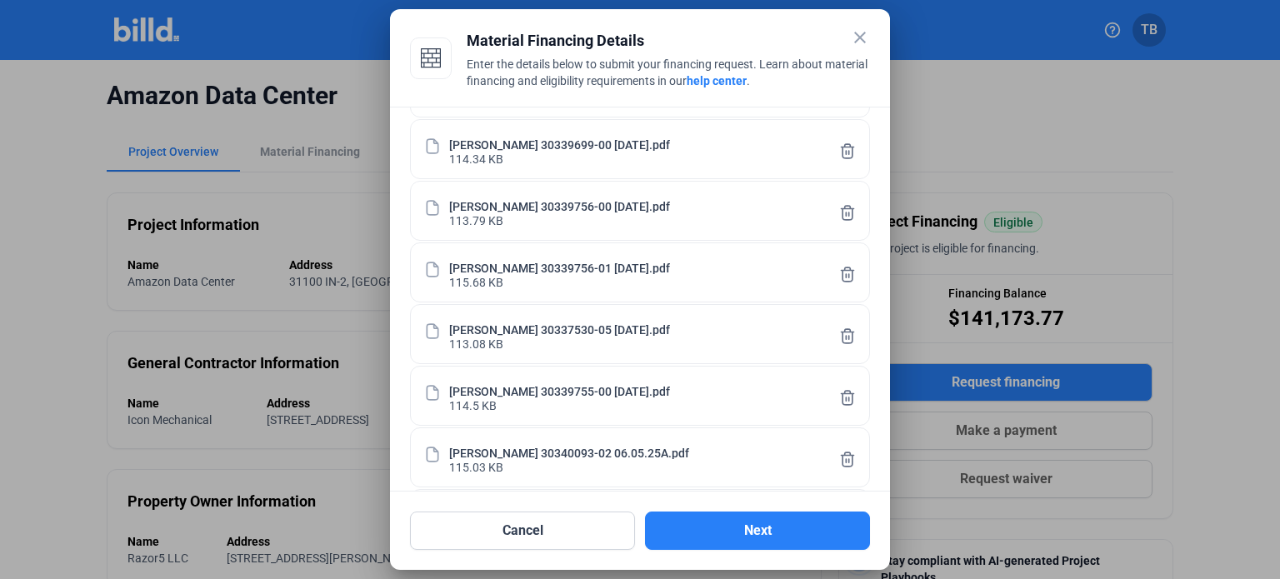
click at [839, 397] on icon at bounding box center [847, 397] width 17 height 17
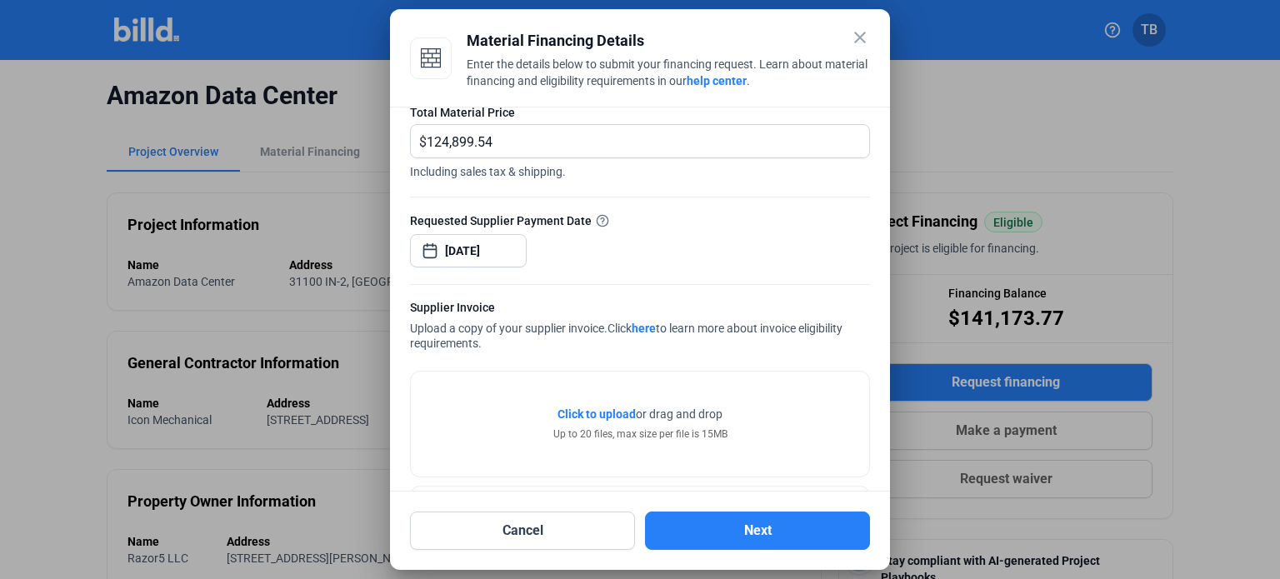
scroll to position [0, 0]
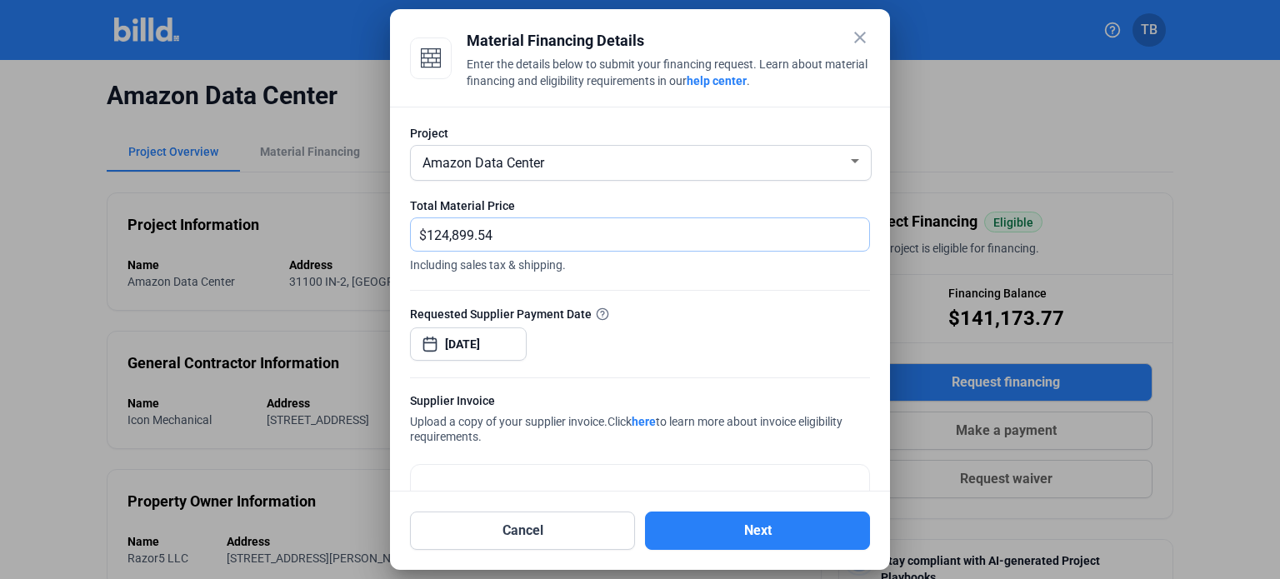
drag, startPoint x: 532, startPoint y: 239, endPoint x: 369, endPoint y: 223, distance: 164.0
click at [369, 223] on div "close Material Financing Details Enter the details below to submit your financi…" at bounding box center [640, 289] width 1280 height 579
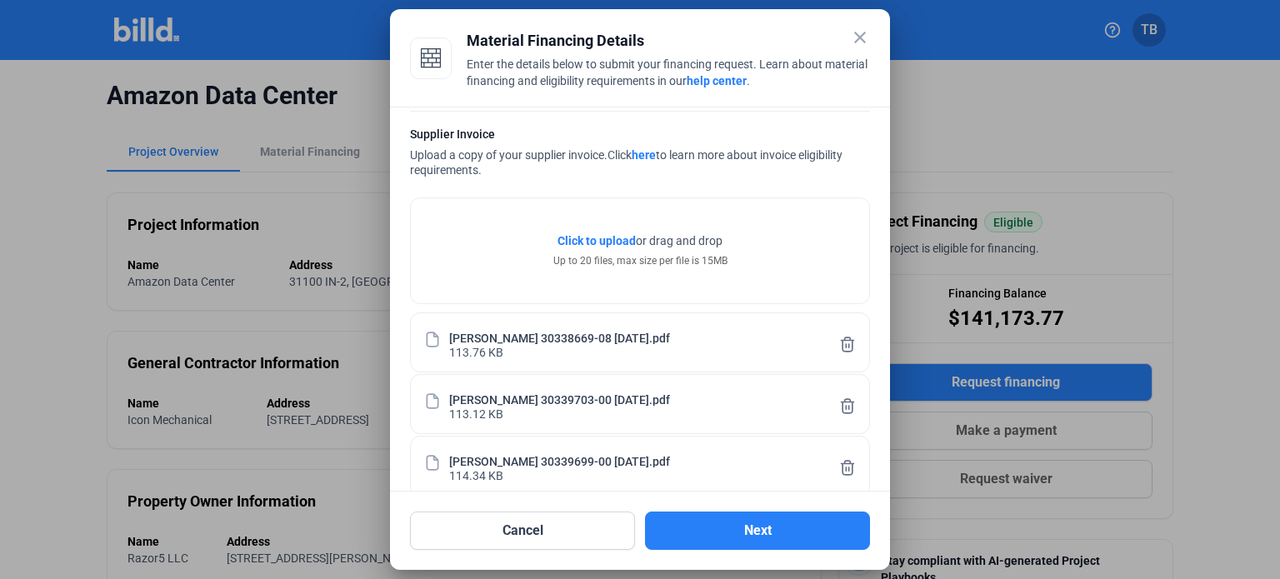
scroll to position [167, 0]
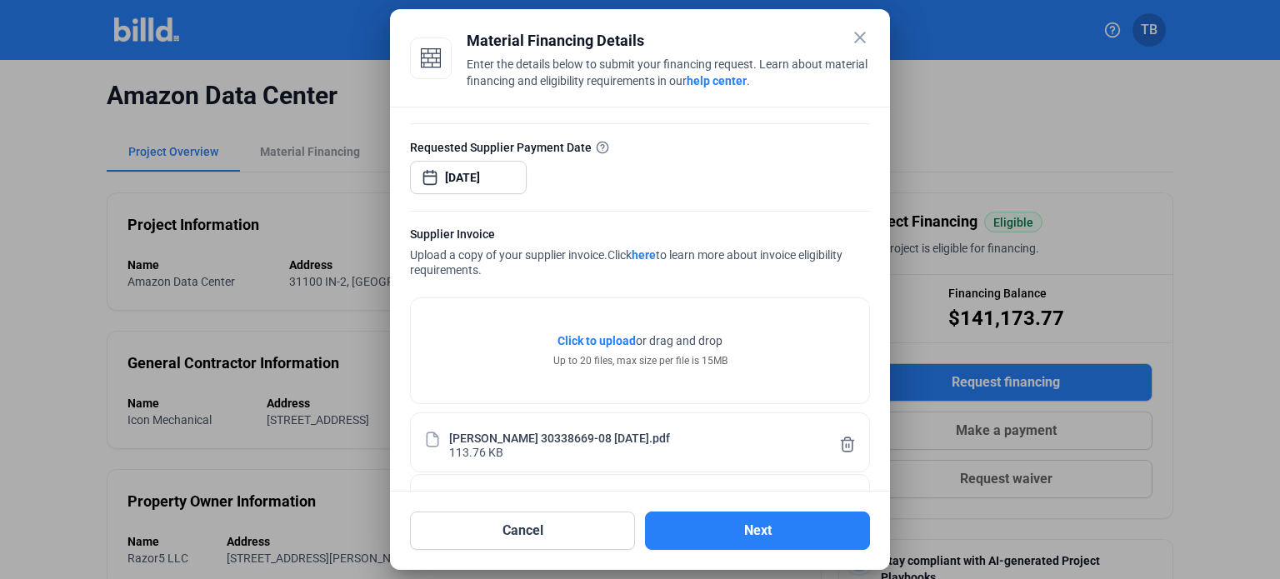
type input "78,458.17"
drag, startPoint x: 588, startPoint y: 36, endPoint x: 646, endPoint y: 34, distance: 57.5
click at [646, 34] on div "Material Financing Details" at bounding box center [668, 40] width 403 height 23
click at [723, 35] on div "Material Financing Details" at bounding box center [668, 40] width 403 height 23
click at [750, 528] on button "Next" at bounding box center [757, 531] width 225 height 38
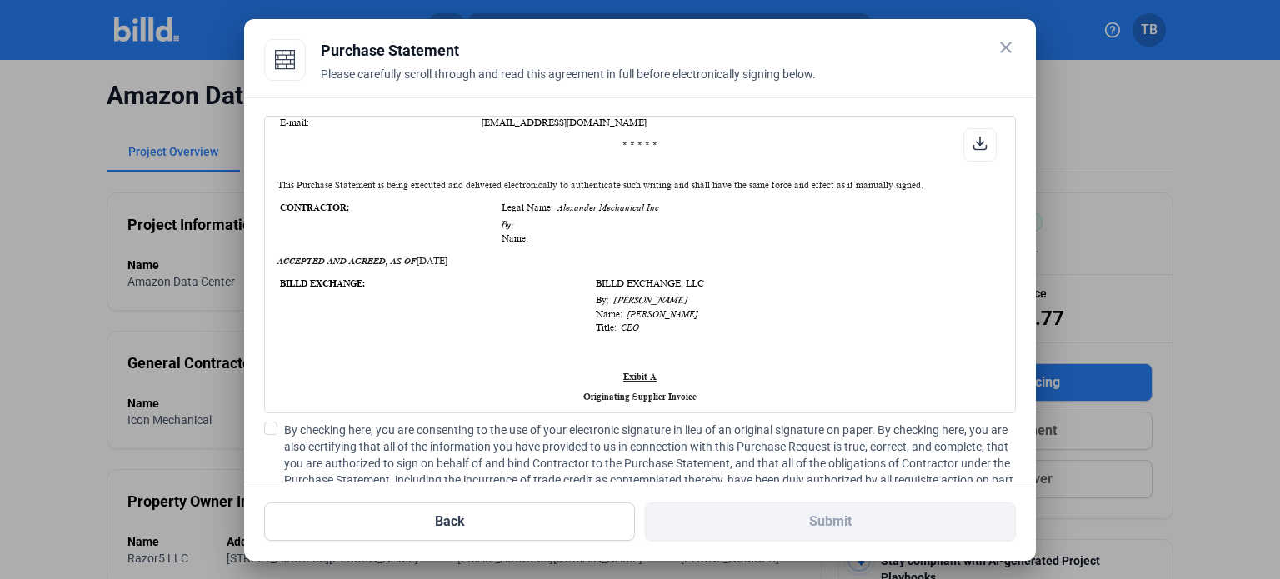
scroll to position [500, 0]
click at [277, 429] on span at bounding box center [270, 428] width 13 height 13
click at [0, 0] on input "By checking here, you are consenting to the use of your electronic signature in…" at bounding box center [0, 0] width 0 height 0
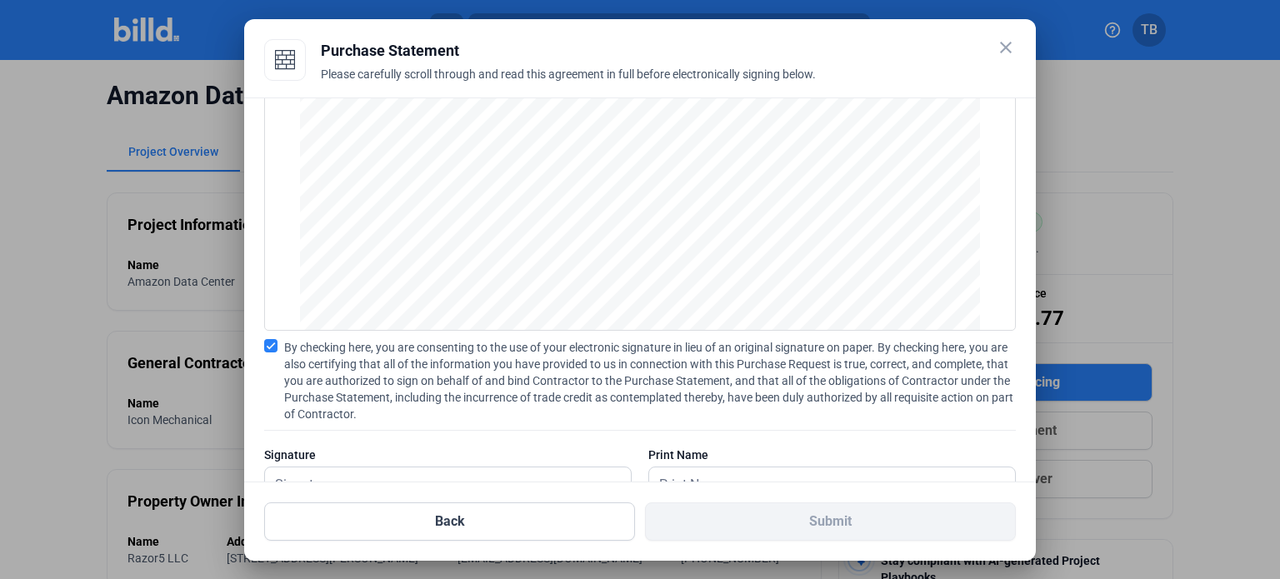
scroll to position [139, 0]
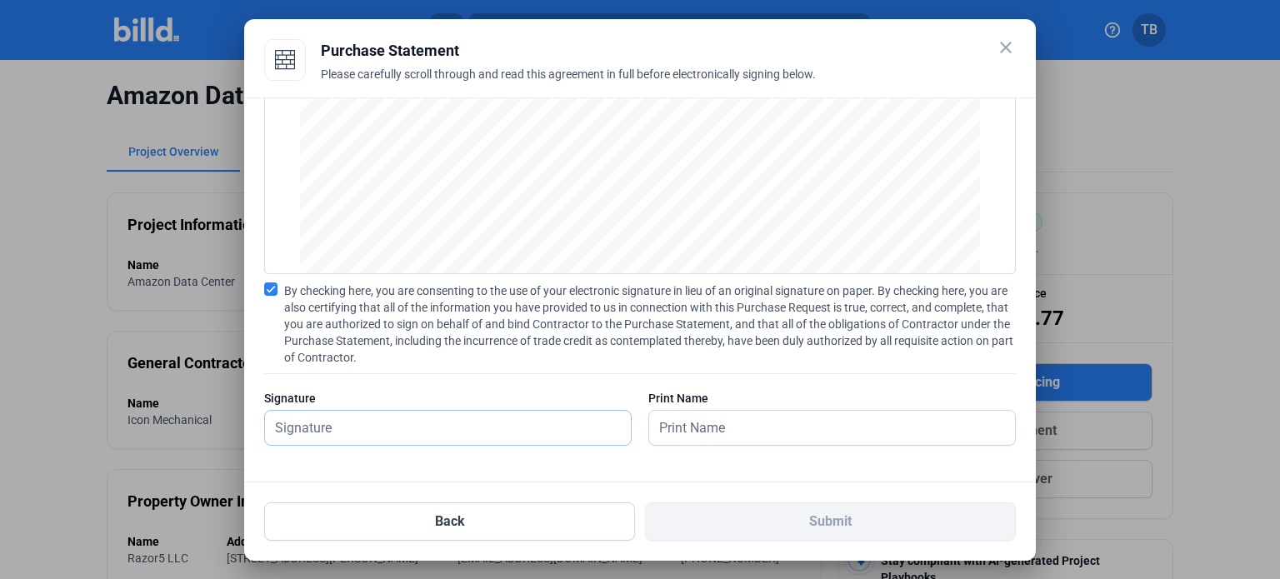
click at [368, 430] on input "text" at bounding box center [448, 428] width 366 height 34
type input "[PERSON_NAME]"
click at [720, 412] on input "text" at bounding box center [822, 428] width 347 height 34
type input "[PERSON_NAME]"
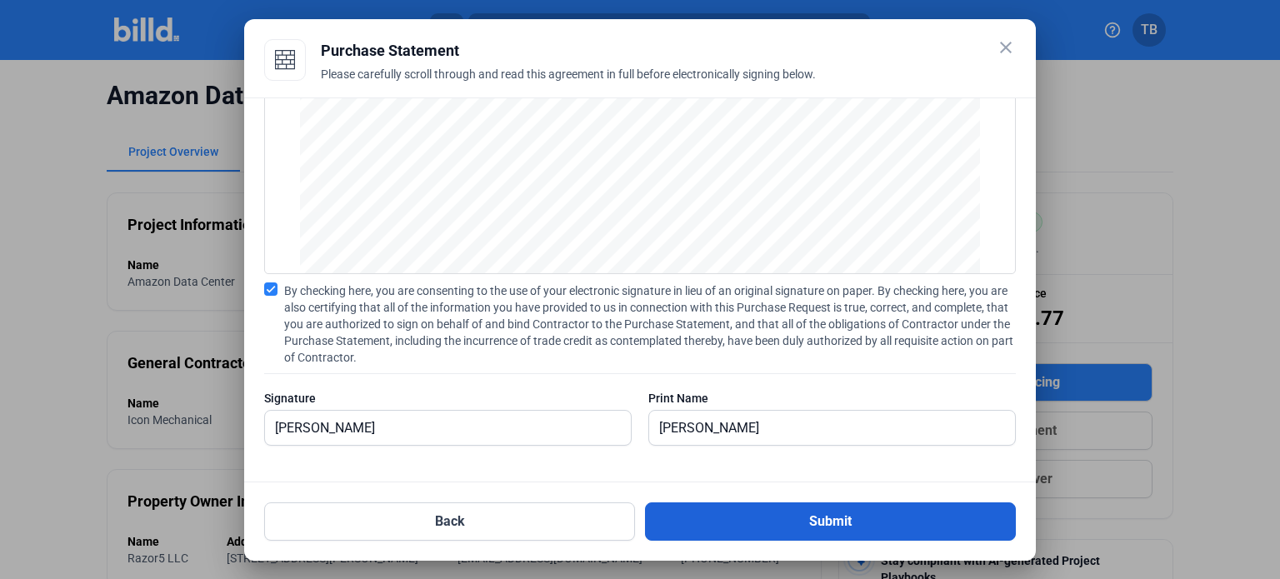
click at [849, 522] on button "Submit" at bounding box center [830, 521] width 371 height 38
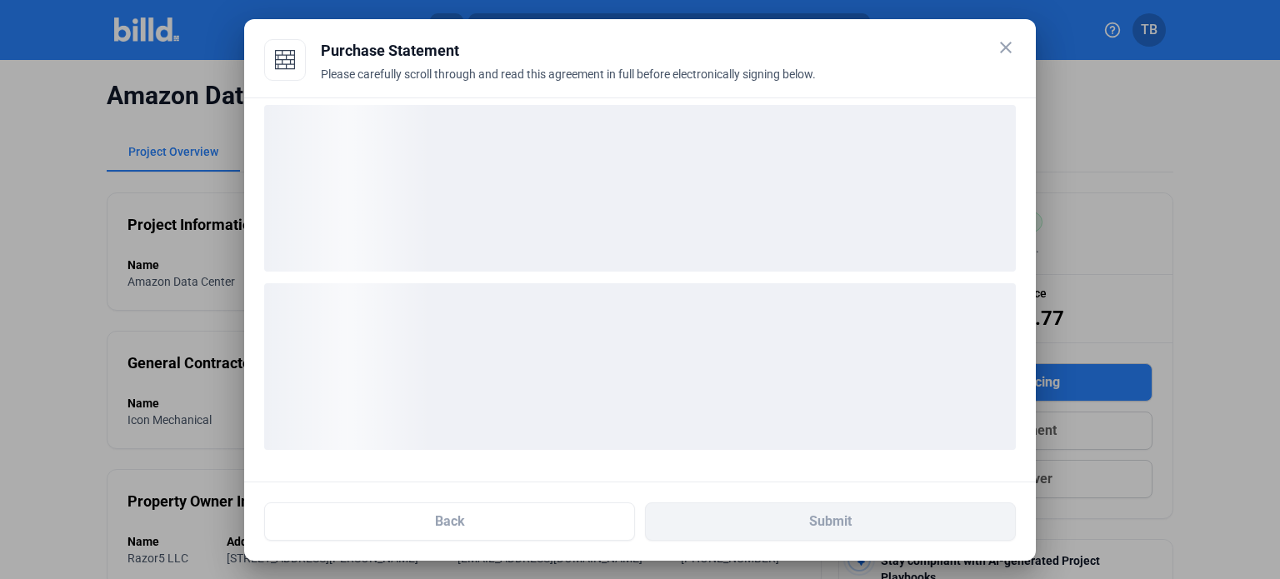
scroll to position [10, 0]
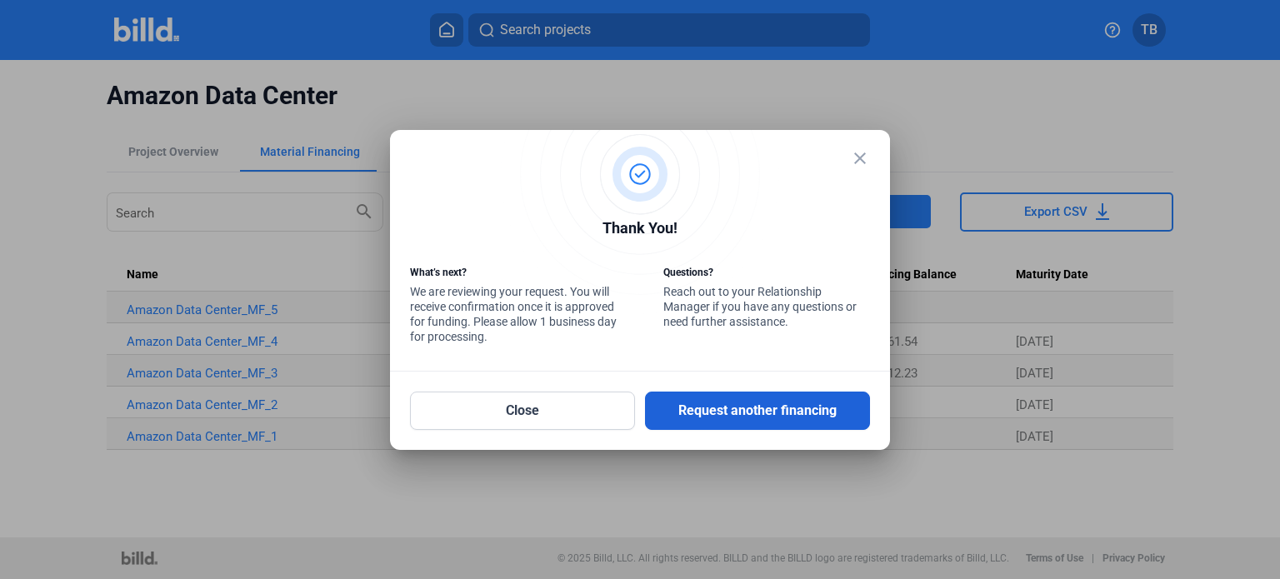
click at [746, 410] on button "Request another financing" at bounding box center [757, 411] width 225 height 38
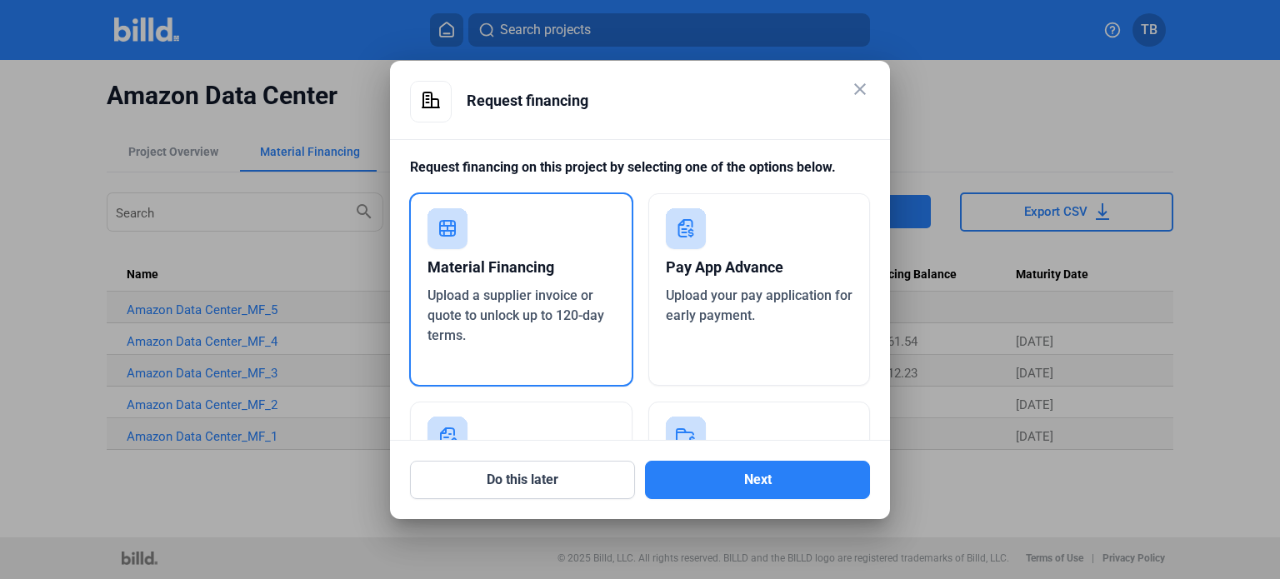
click at [521, 272] on div "Material Financing" at bounding box center [520, 267] width 187 height 37
click at [771, 479] on button "Next" at bounding box center [757, 480] width 225 height 38
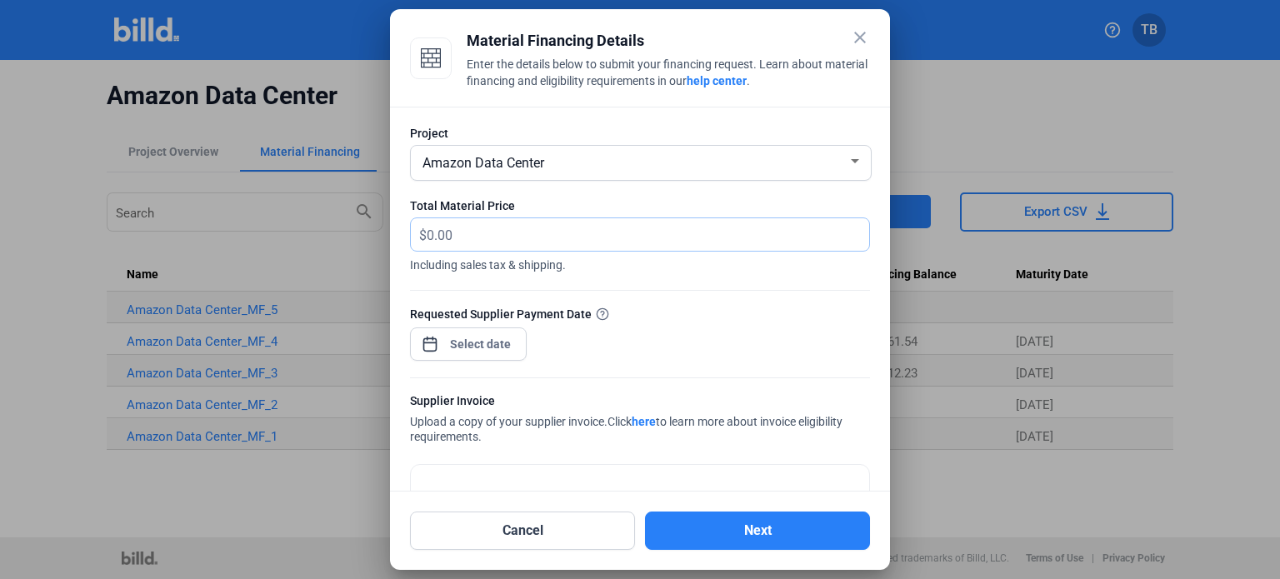
drag, startPoint x: 483, startPoint y: 228, endPoint x: 352, endPoint y: 231, distance: 130.8
click at [352, 231] on div "close Material Financing Details Enter the details below to submit your financi…" at bounding box center [640, 289] width 1280 height 579
type input "28,259.84"
click at [455, 342] on div "close Material Financing Details Enter the details below to submit your financi…" at bounding box center [640, 289] width 1280 height 579
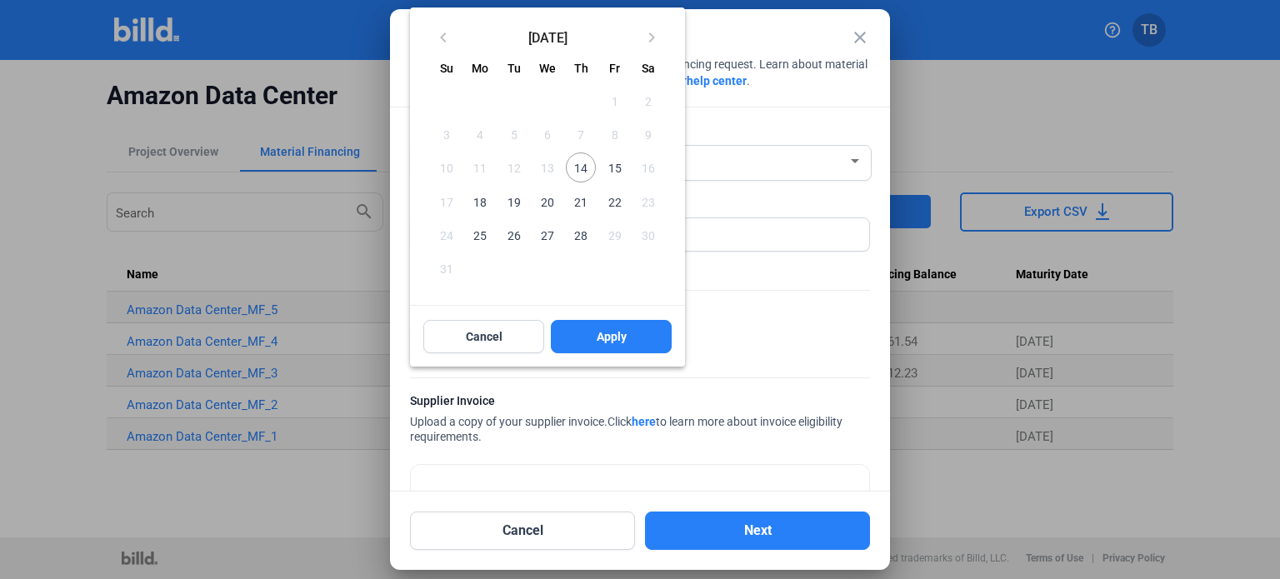
click at [585, 170] on span "14" at bounding box center [581, 167] width 30 height 30
click at [621, 344] on span "Apply" at bounding box center [611, 336] width 30 height 17
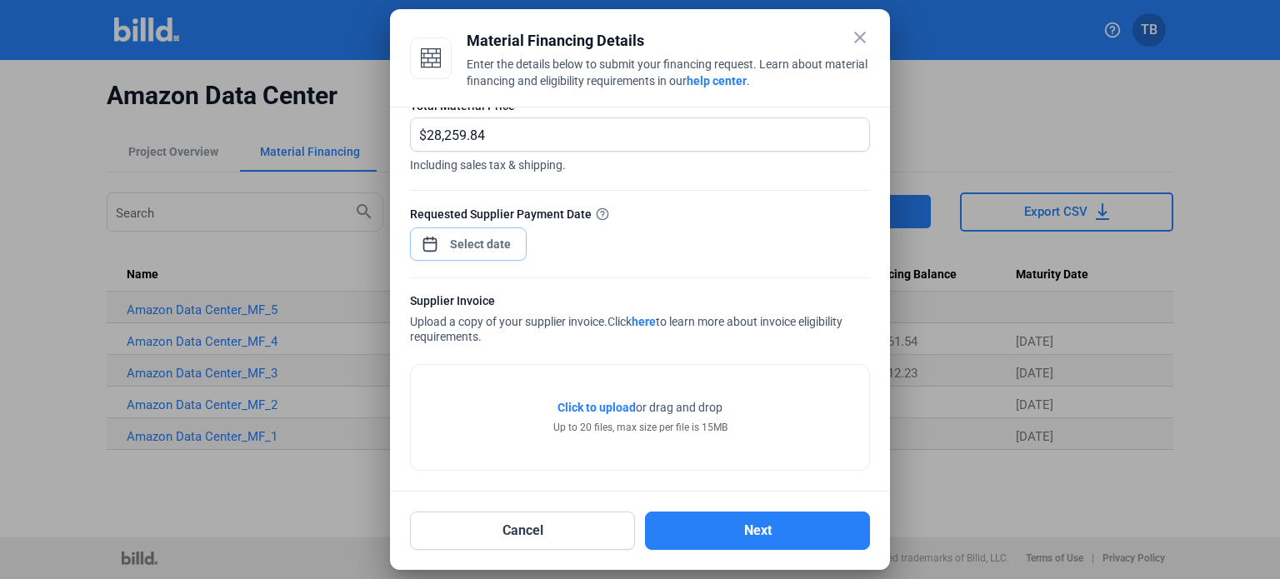
scroll to position [105, 0]
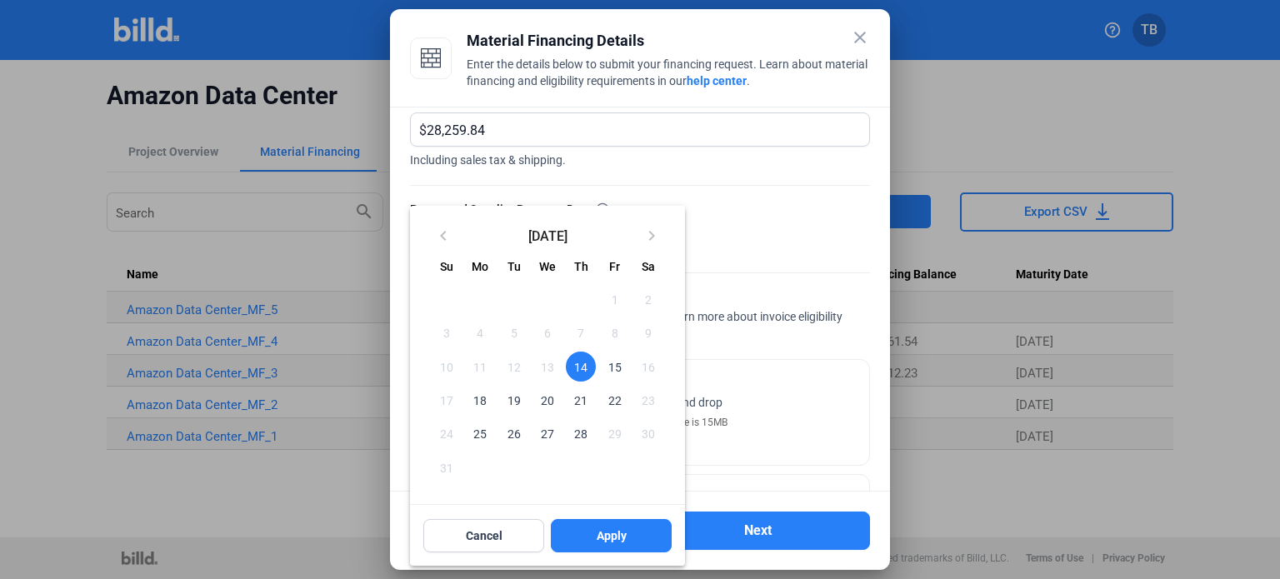
click at [796, 287] on div at bounding box center [640, 289] width 1280 height 579
click at [780, 254] on div at bounding box center [640, 289] width 1280 height 579
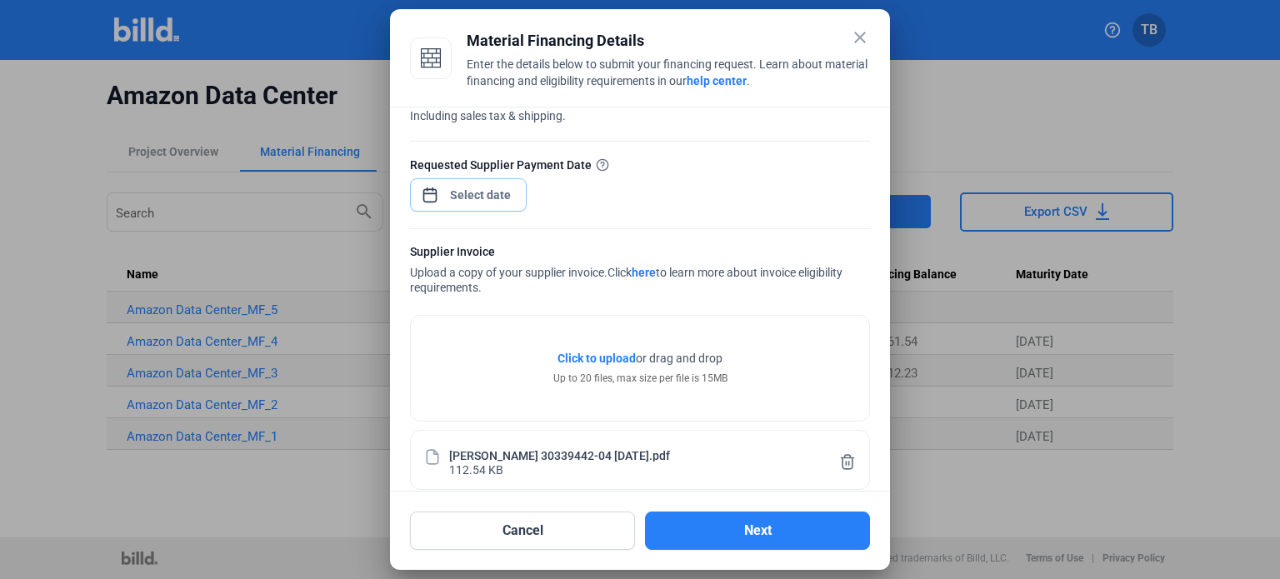
scroll to position [167, 0]
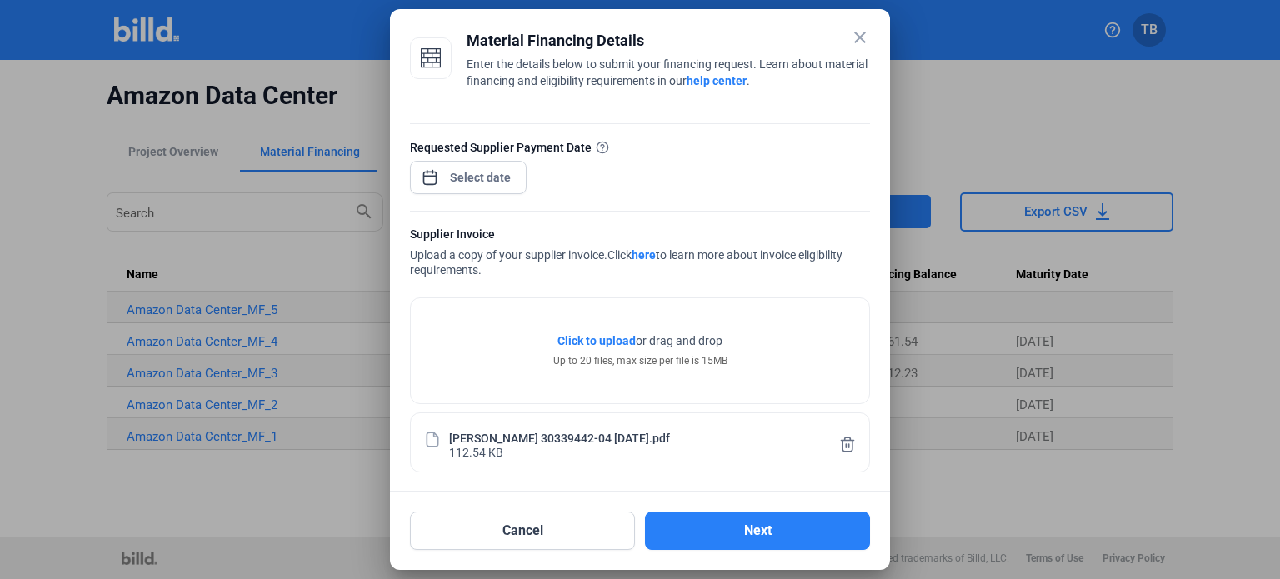
click at [596, 301] on div "Click to upload Tap to upload or drag and drop Up to 20 files, max size per fil…" at bounding box center [640, 350] width 458 height 105
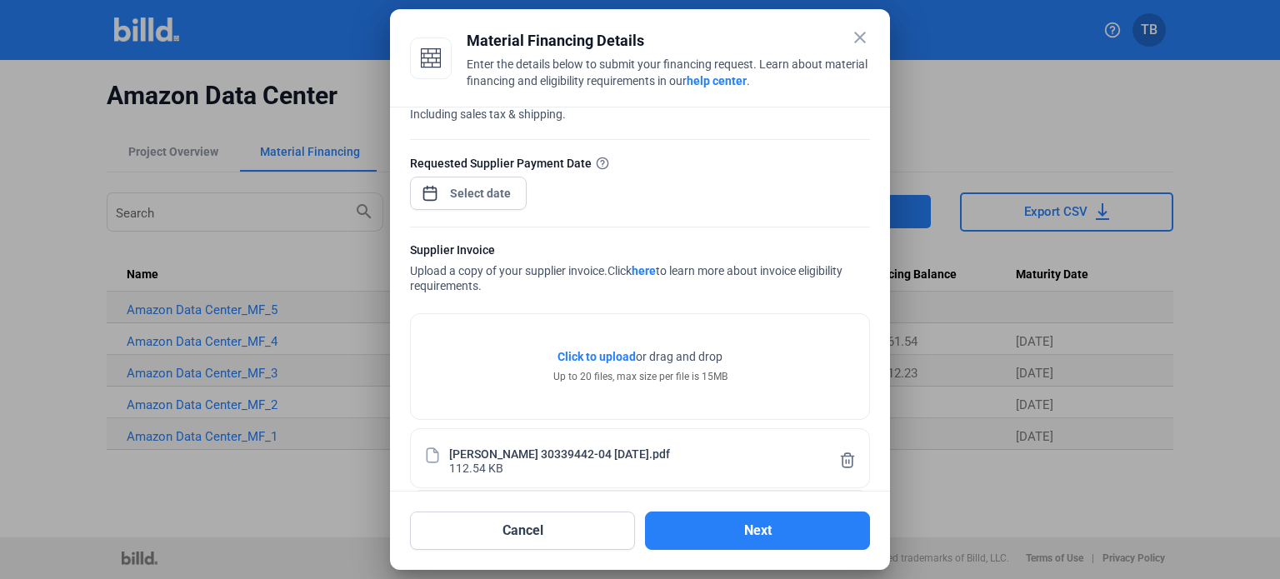
scroll to position [228, 0]
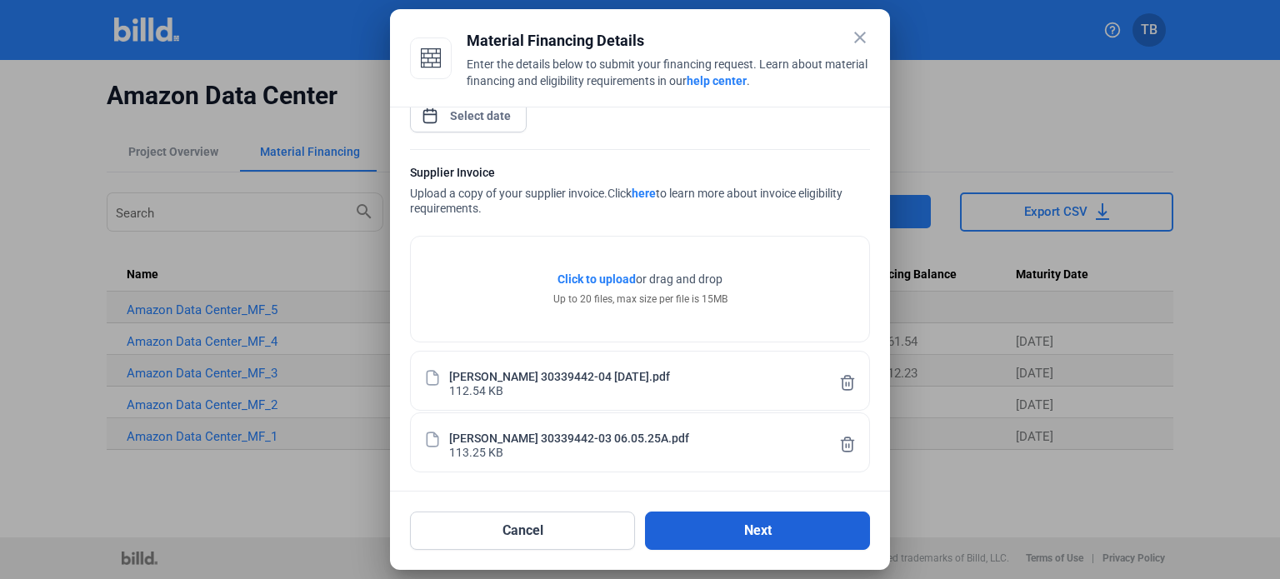
click at [756, 529] on button "Next" at bounding box center [757, 531] width 225 height 38
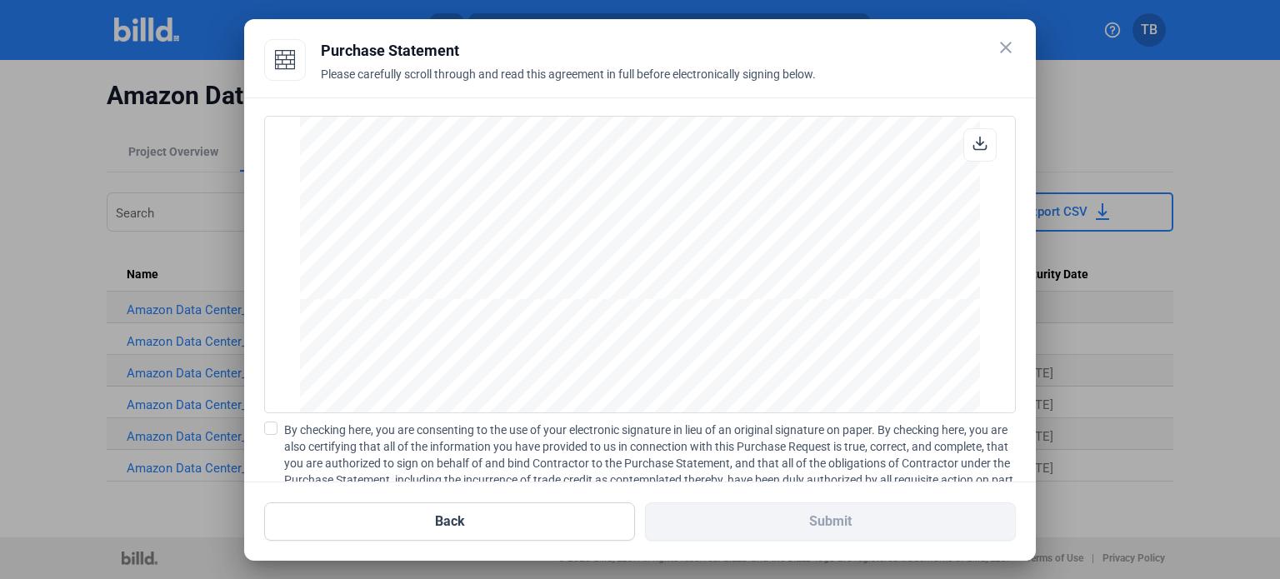
scroll to position [1500, 0]
click at [269, 428] on span at bounding box center [270, 428] width 13 height 13
click at [0, 0] on input "By checking here, you are consenting to the use of your electronic signature in…" at bounding box center [0, 0] width 0 height 0
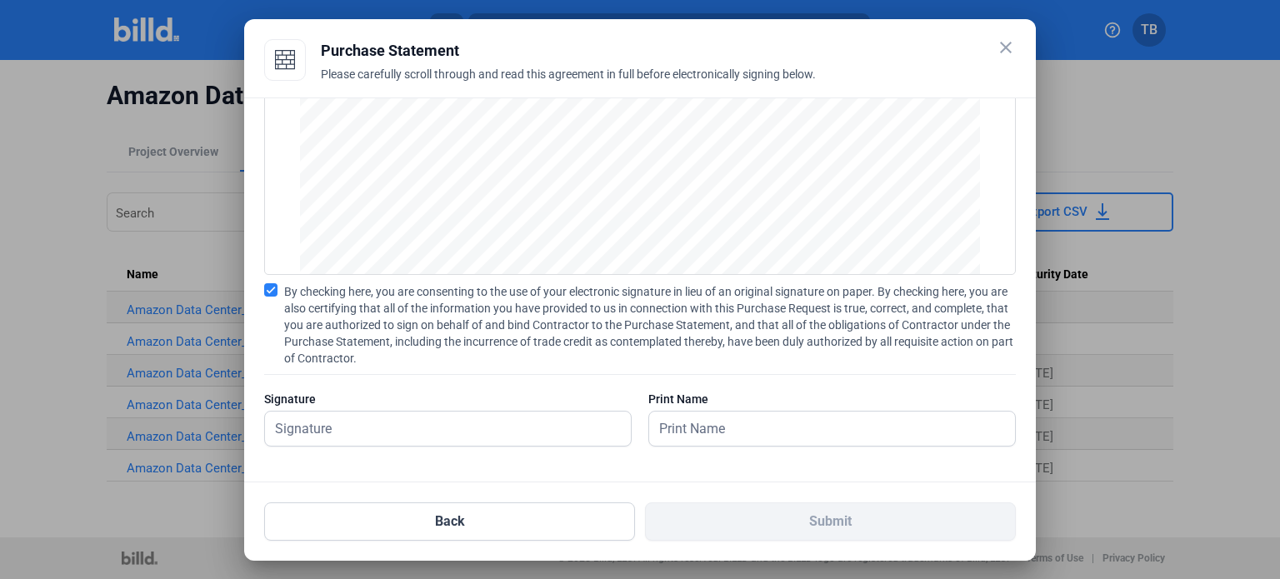
scroll to position [139, 0]
click at [463, 432] on input "text" at bounding box center [438, 428] width 347 height 34
type input "[PERSON_NAME]"
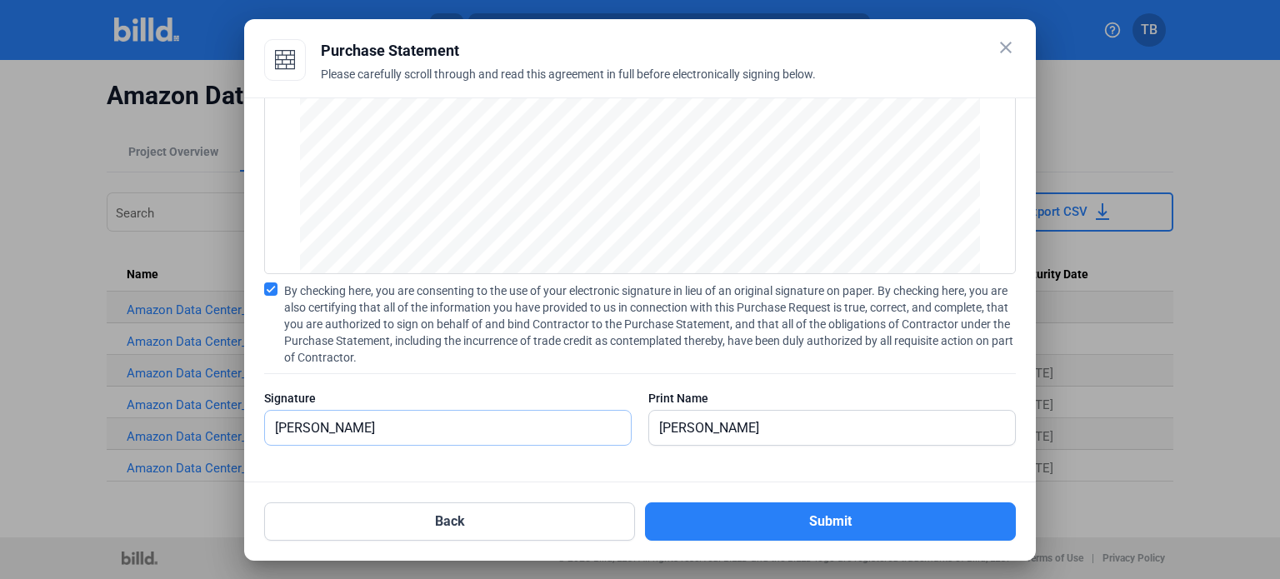
click at [403, 432] on input "[PERSON_NAME]" at bounding box center [448, 428] width 366 height 34
type input "[PERSON_NAME]"
click at [785, 422] on input "[PERSON_NAME]" at bounding box center [822, 428] width 347 height 34
type input "[PERSON_NAME]"
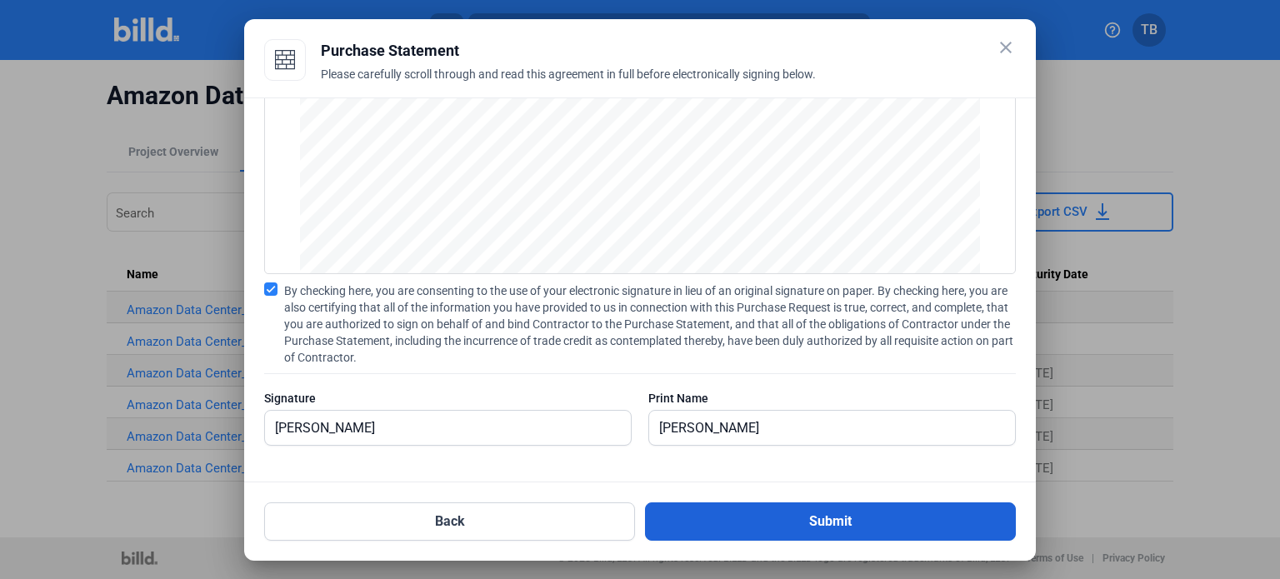
click at [822, 519] on button "Submit" at bounding box center [830, 521] width 371 height 38
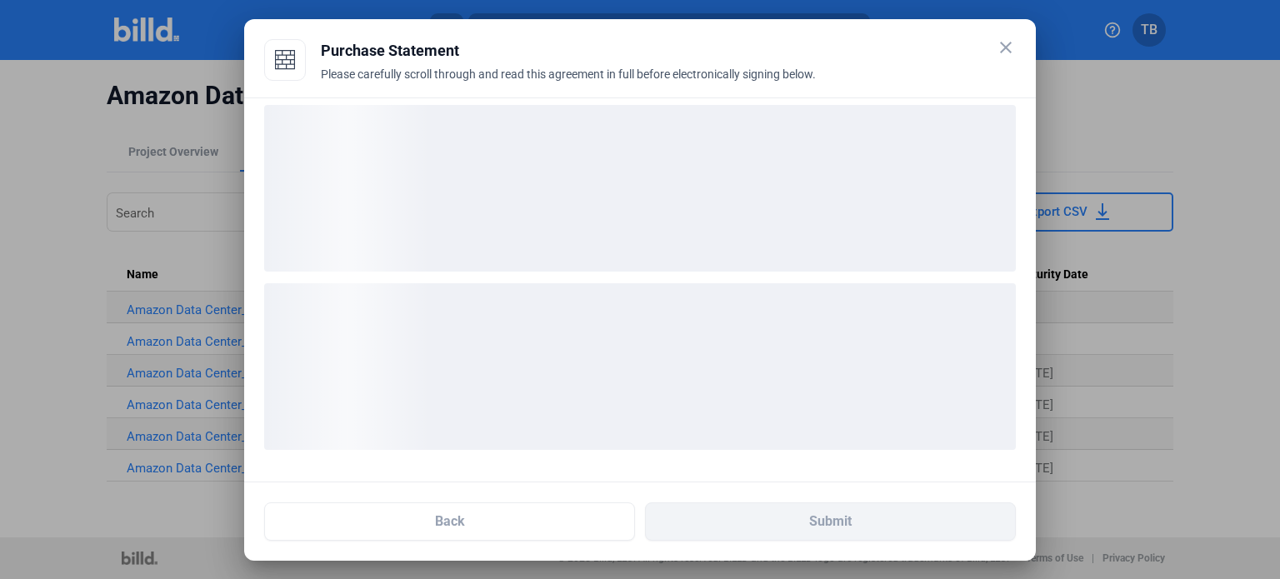
scroll to position [10, 0]
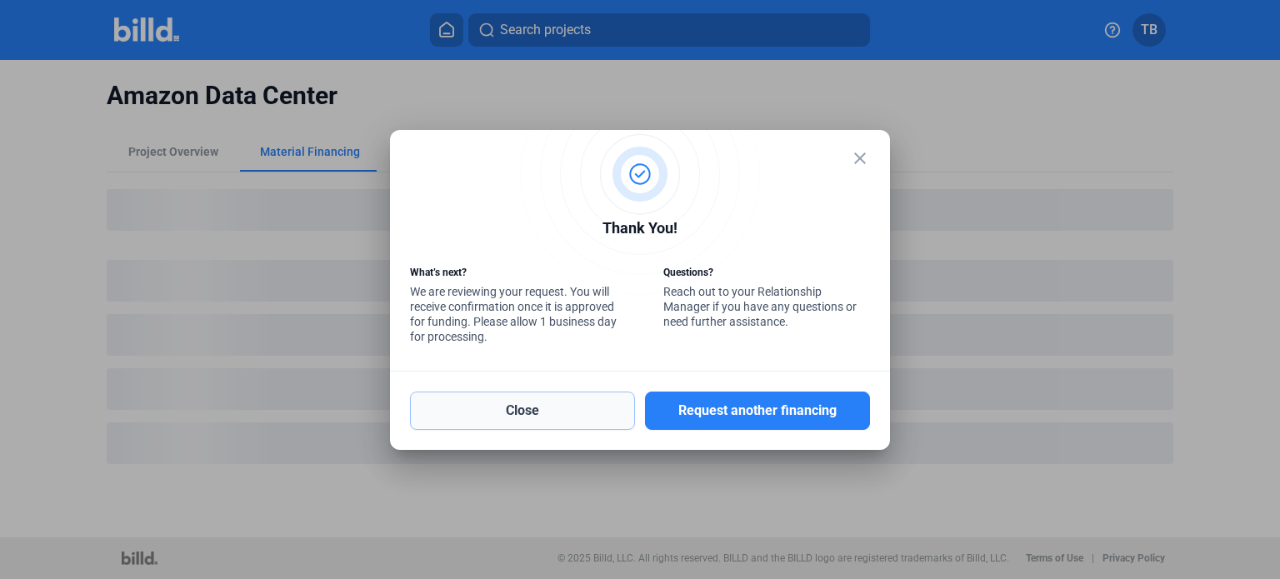
click at [516, 399] on button "Close" at bounding box center [522, 411] width 225 height 38
